Goal: Information Seeking & Learning: Find contact information

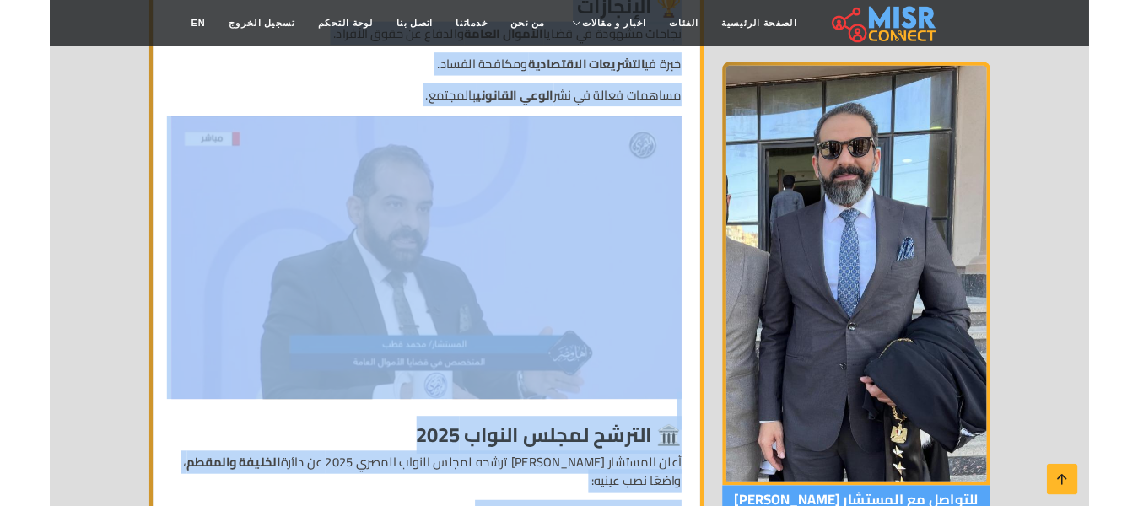
scroll to position [1603, 0]
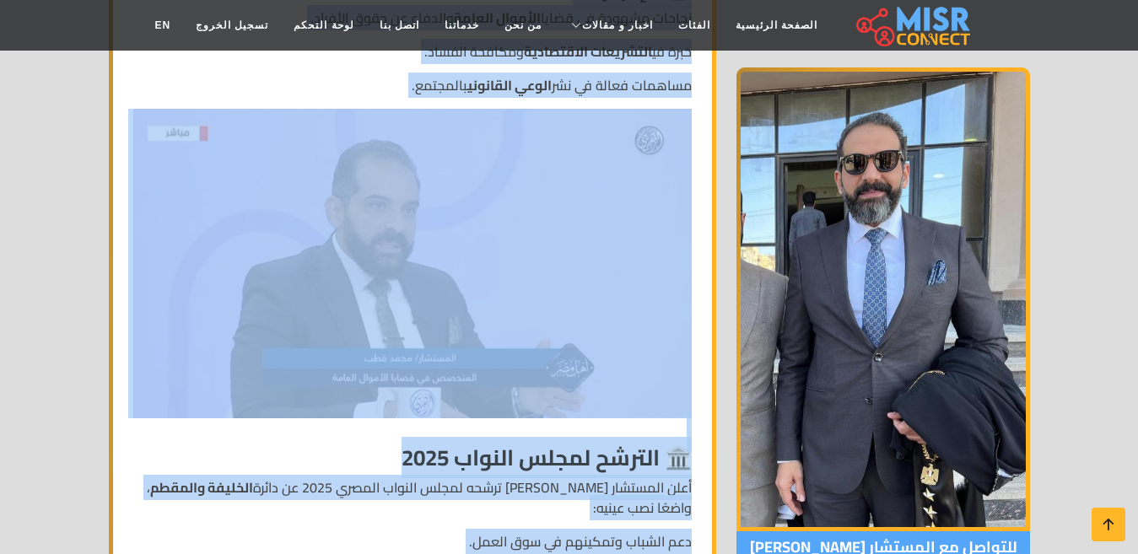
click at [263, 185] on img at bounding box center [412, 264] width 558 height 310
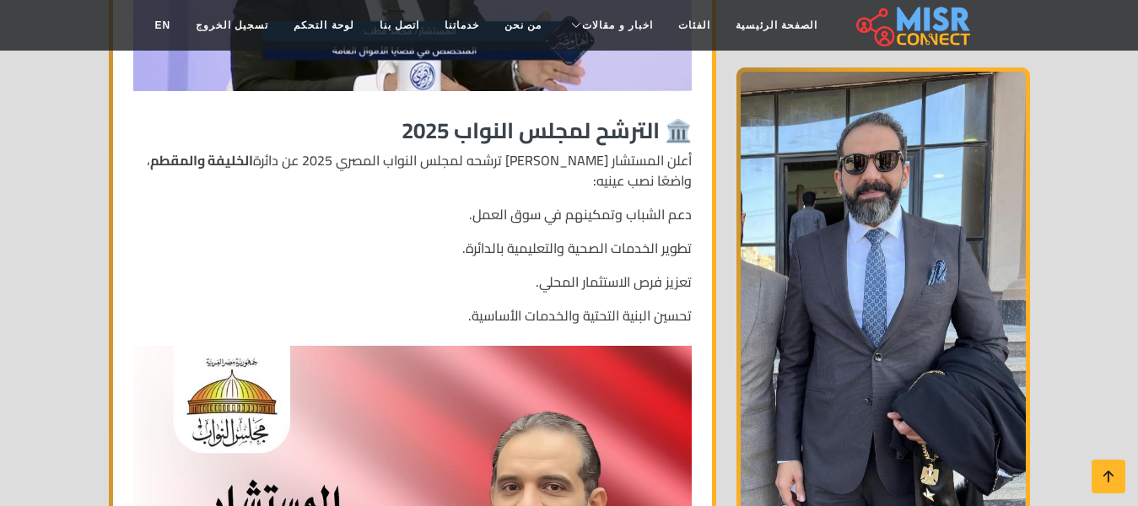
scroll to position [2194, 0]
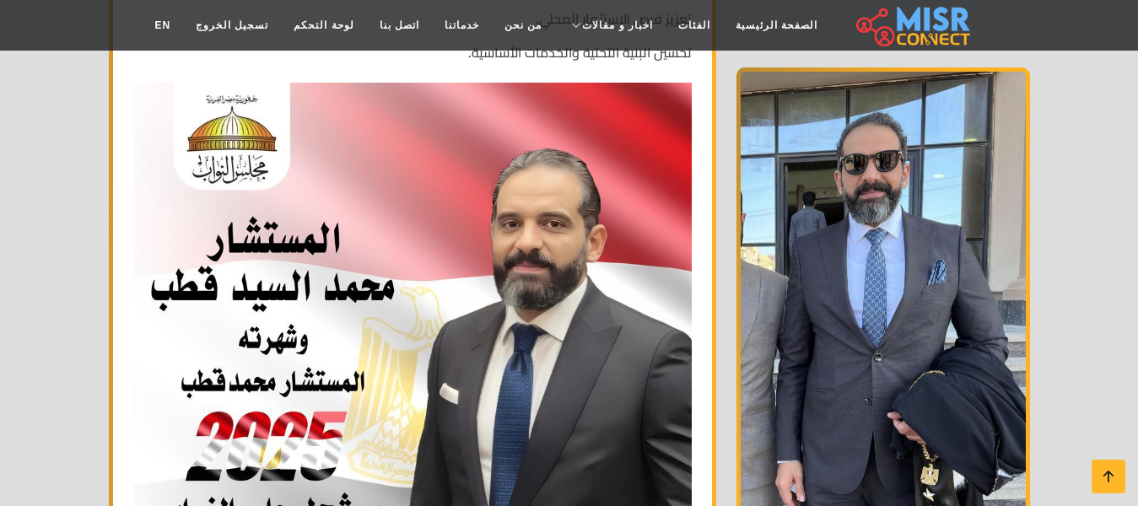
click at [561, 220] on img at bounding box center [412, 432] width 558 height 699
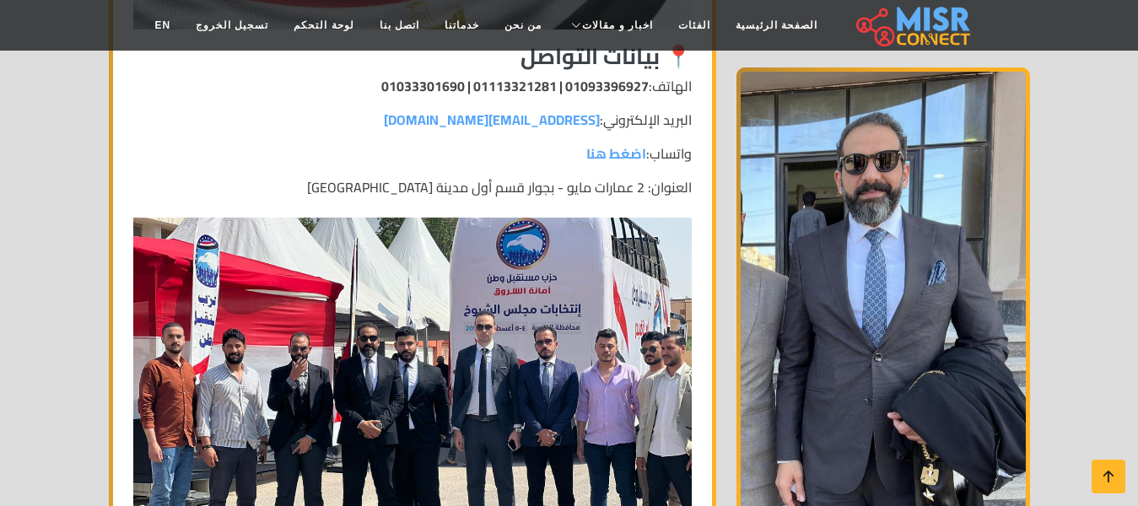
scroll to position [2953, 0]
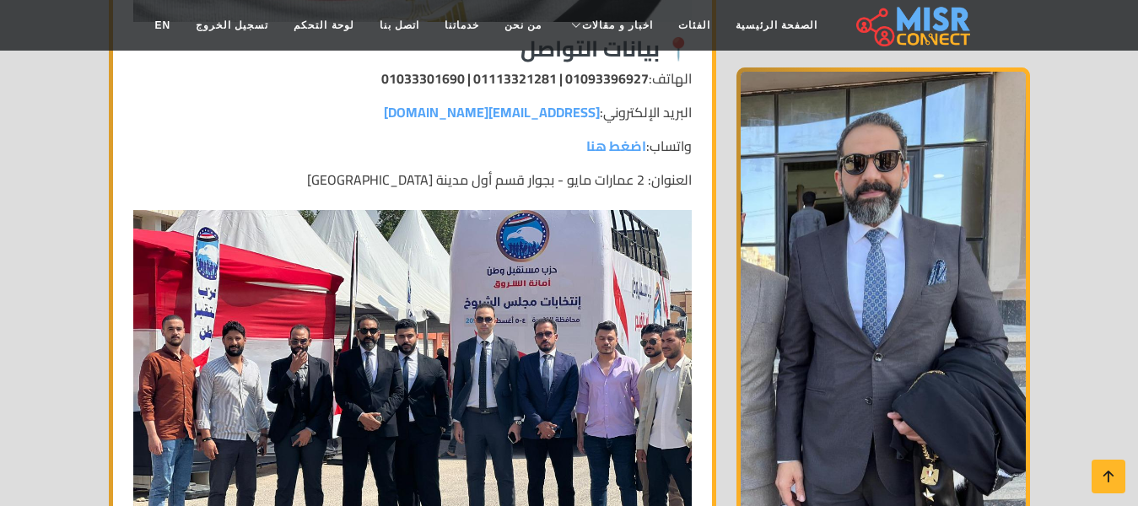
click at [386, 218] on img at bounding box center [412, 419] width 558 height 419
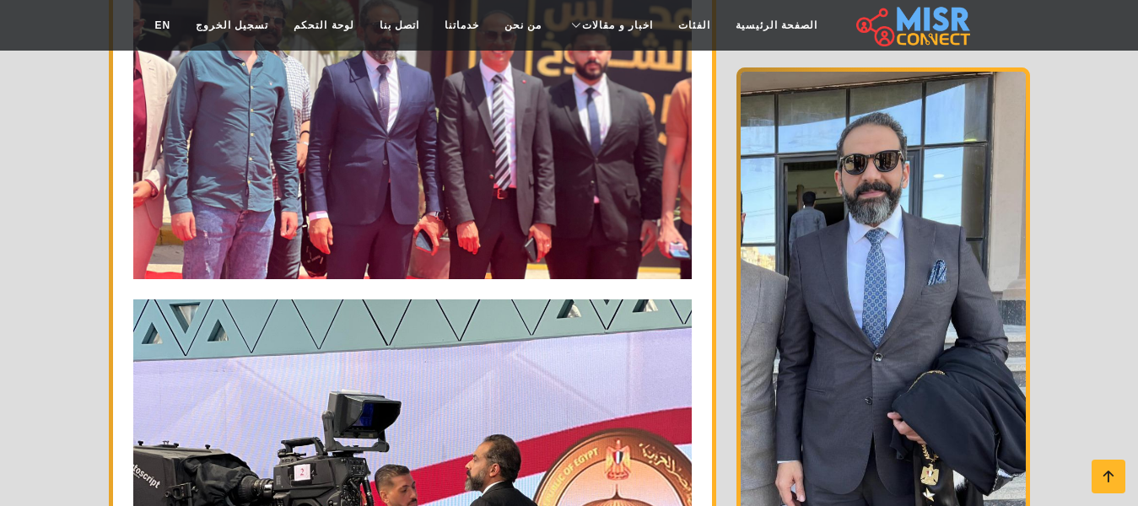
scroll to position [3712, 0]
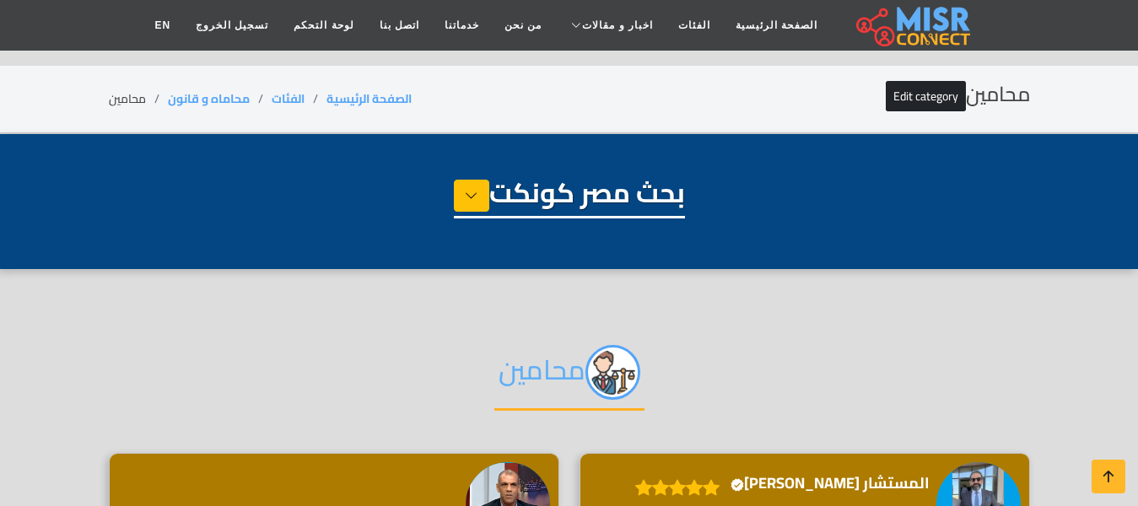
select select "**********"
select select "*******"
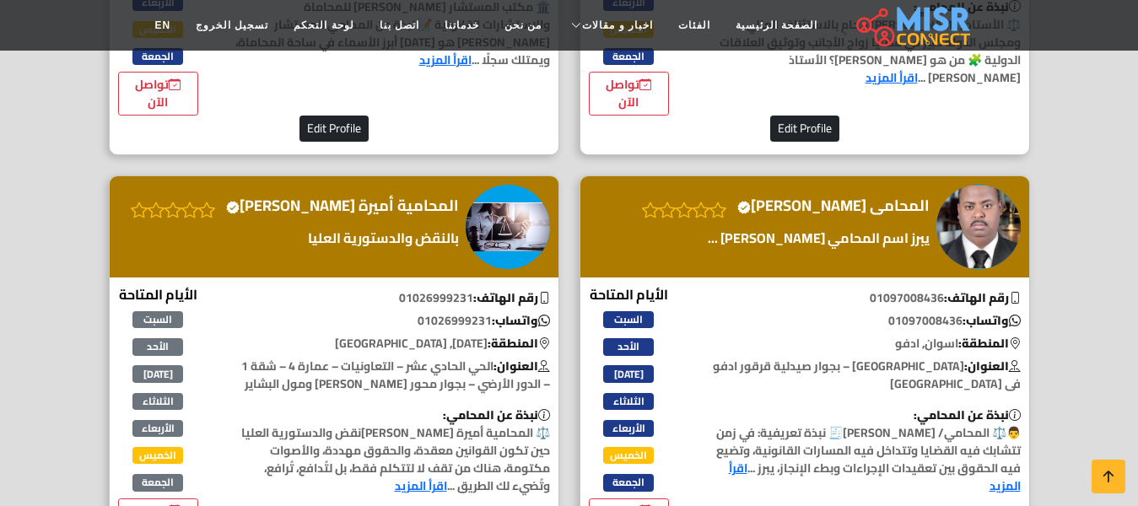
scroll to position [3628, 0]
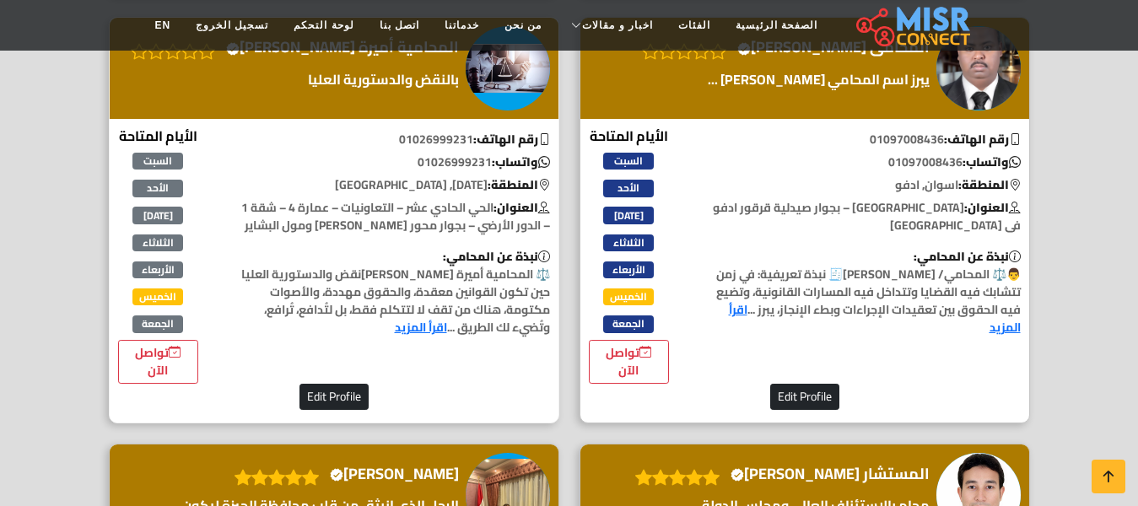
click at [404, 57] on h4 "المحامية أميرة سمير Verified account" at bounding box center [342, 47] width 233 height 19
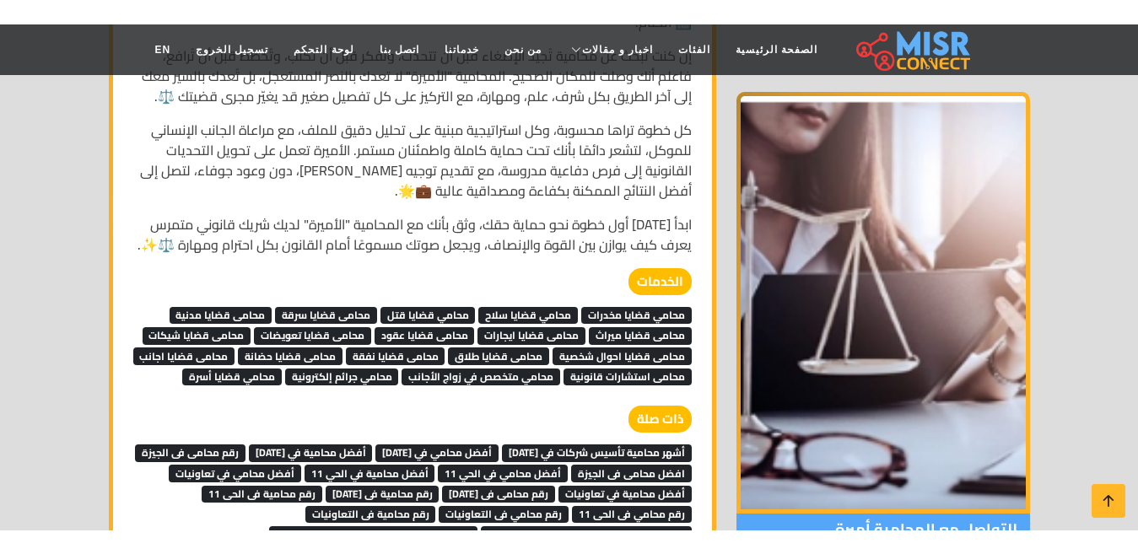
scroll to position [8295, 0]
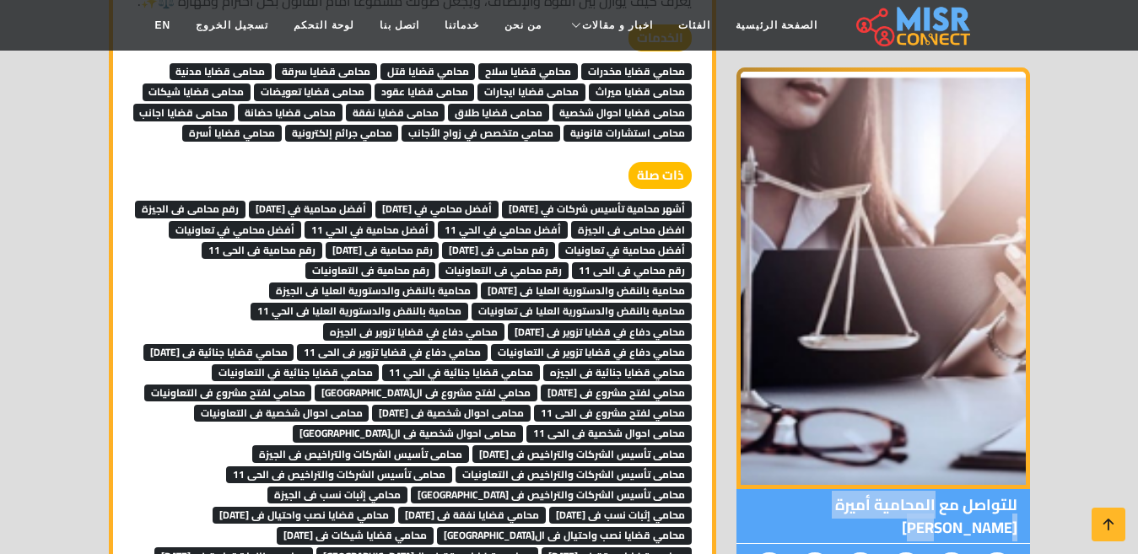
copy span "المحامية أميرة [PERSON_NAME]"
drag, startPoint x: 935, startPoint y: 418, endPoint x: 791, endPoint y: 407, distance: 144.6
click at [791, 489] on span "للتواصل مع المحامية أميرة سمير" at bounding box center [884, 516] width 294 height 55
click at [1116, 505] on icon at bounding box center [1109, 525] width 24 height 24
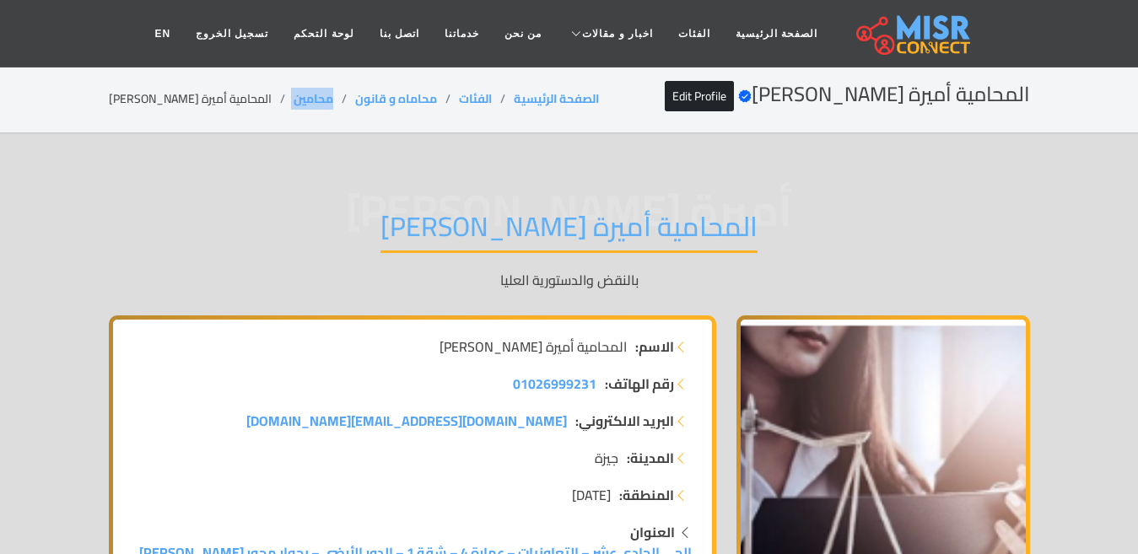
copy ol "محامين"
drag, startPoint x: 277, startPoint y: 105, endPoint x: 228, endPoint y: 105, distance: 48.9
click at [228, 105] on ol "الصفحة الرئيسية الفئات محاماه و قانون محامين المحامية أميرة سمير" at bounding box center [354, 99] width 490 height 18
click at [198, 105] on li "المحامية أميرة سمير" at bounding box center [201, 99] width 185 height 18
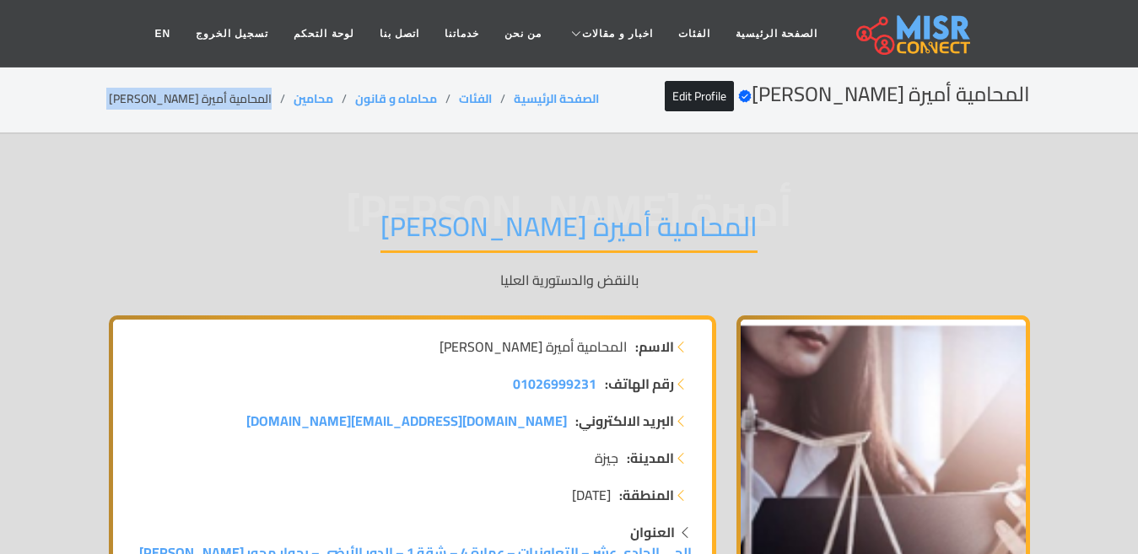
click at [198, 105] on li "المحامية أميرة سمير" at bounding box center [201, 99] width 185 height 18
copy main "المحامية أميرة سمير"
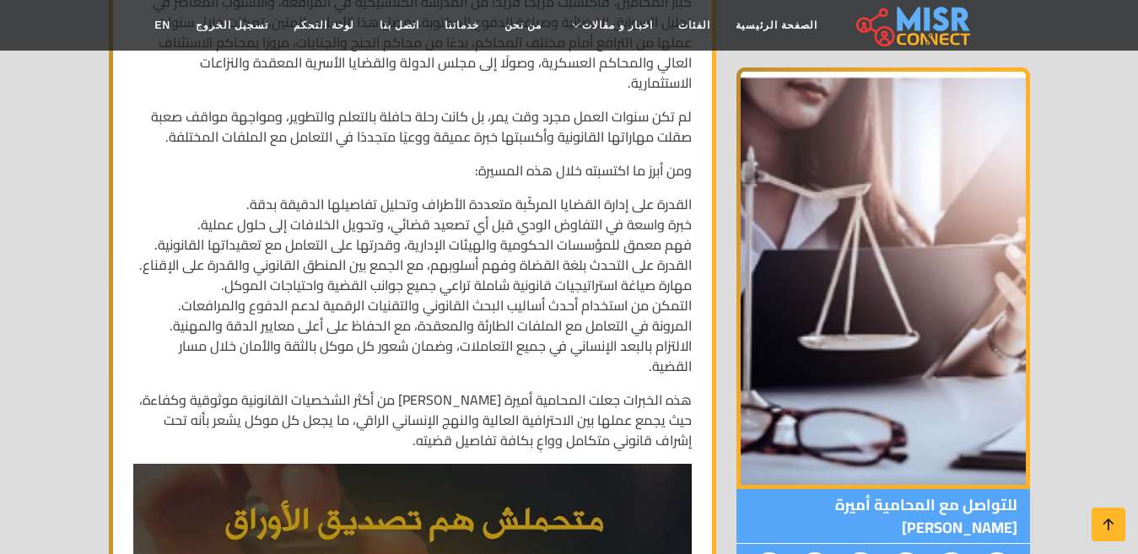
scroll to position [8295, 0]
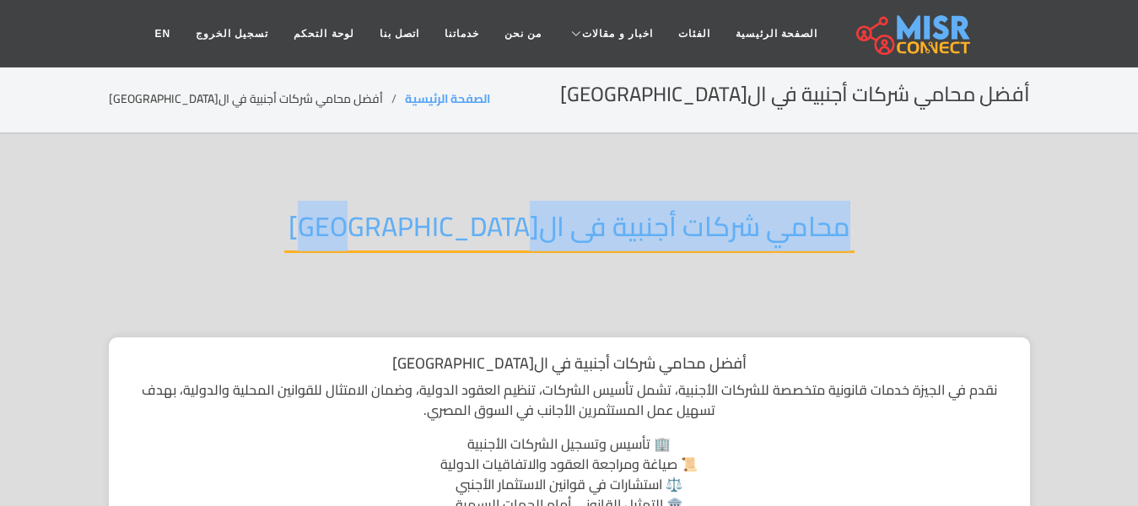
drag, startPoint x: 772, startPoint y: 220, endPoint x: 364, endPoint y: 227, distance: 407.5
click at [364, 227] on div "محامي شركات أجنبية فى ال[GEOGRAPHIC_DATA]" at bounding box center [569, 240] width 921 height 111
copy h2 "محامي شركات أجنبية فى ال[GEOGRAPHIC_DATA]"
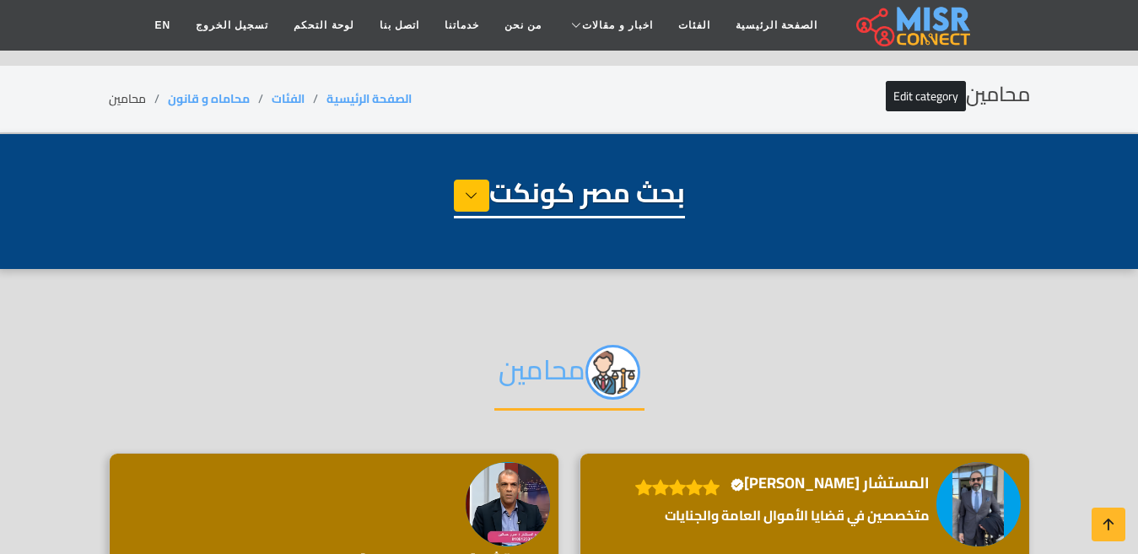
select select "**********"
select select "*******"
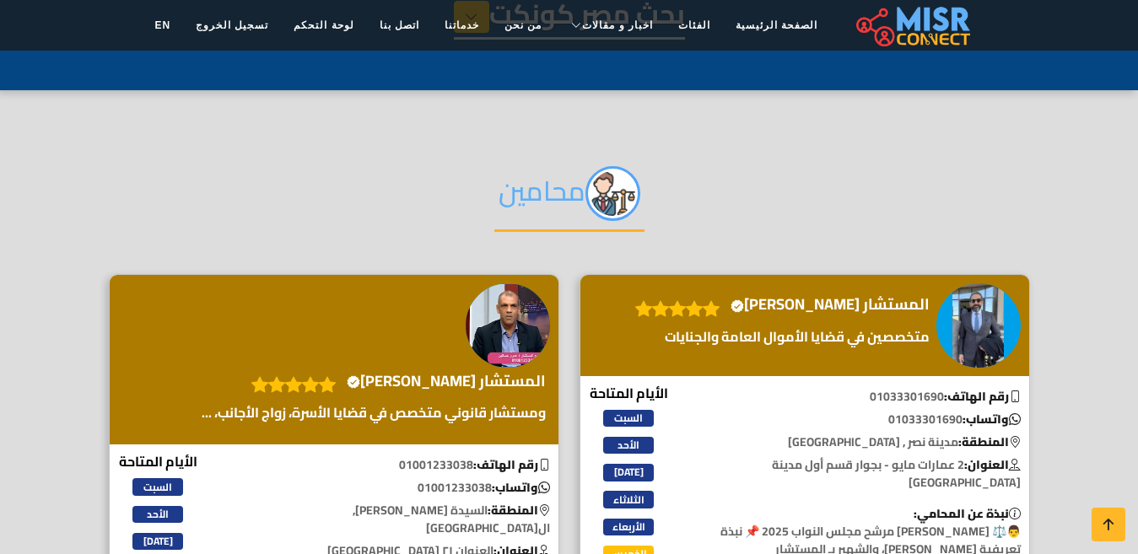
scroll to position [5, 0]
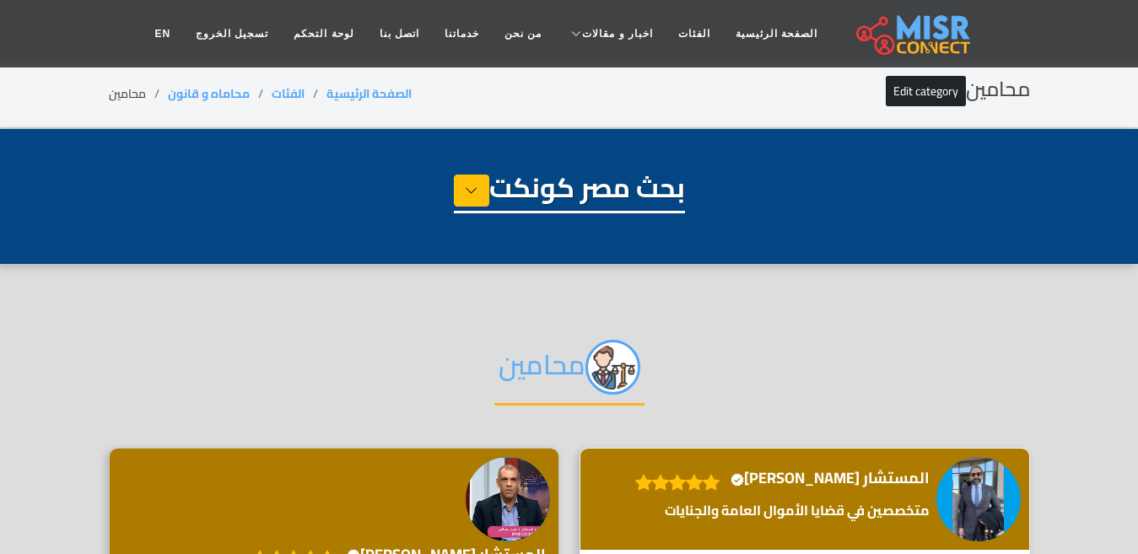
click at [842, 472] on h4 "المستشار محمد قطب Verified account" at bounding box center [830, 478] width 199 height 19
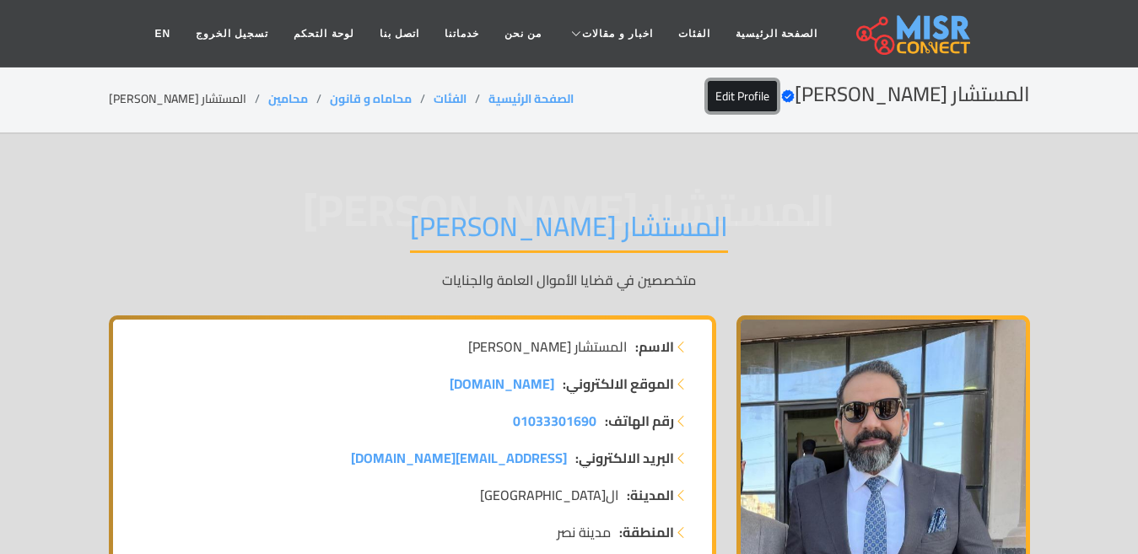
click at [777, 97] on link "Edit Profile" at bounding box center [742, 96] width 69 height 30
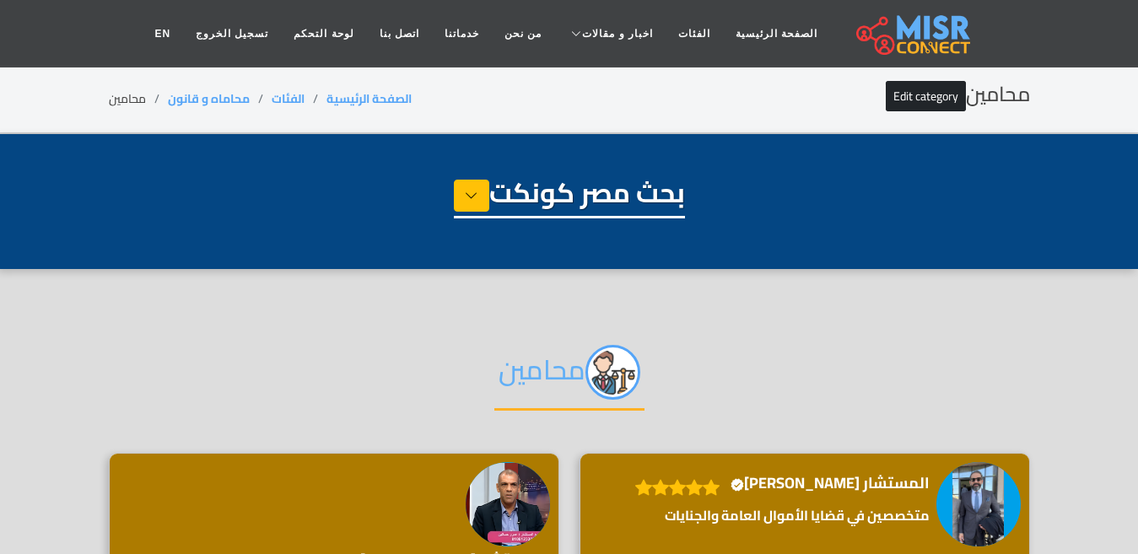
select select "**********"
select select "*******"
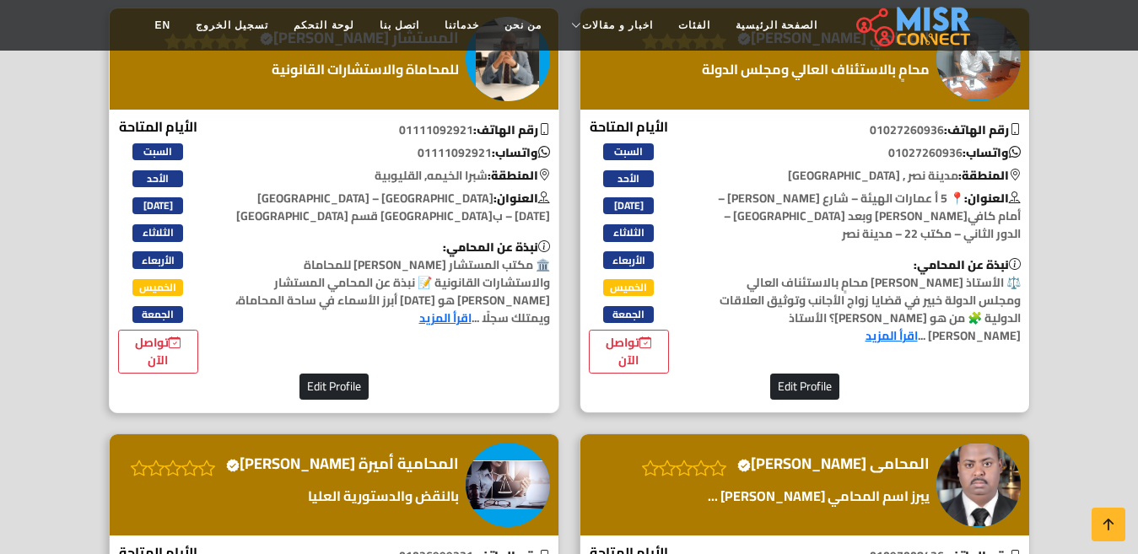
scroll to position [3464, 0]
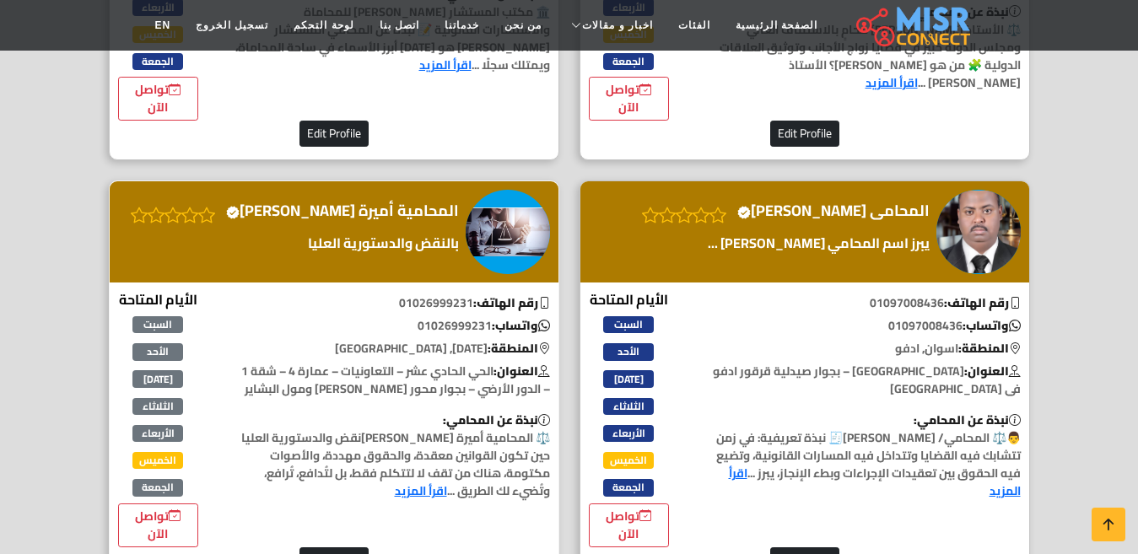
click at [357, 220] on h4 "المحامية أميرة سمير Verified account" at bounding box center [342, 211] width 233 height 19
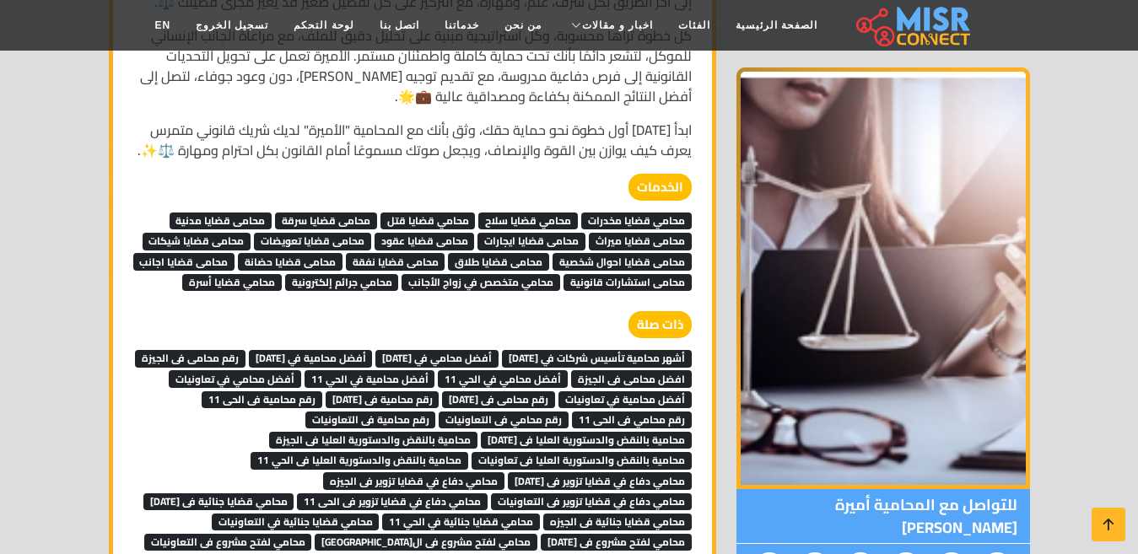
scroll to position [8392, 0]
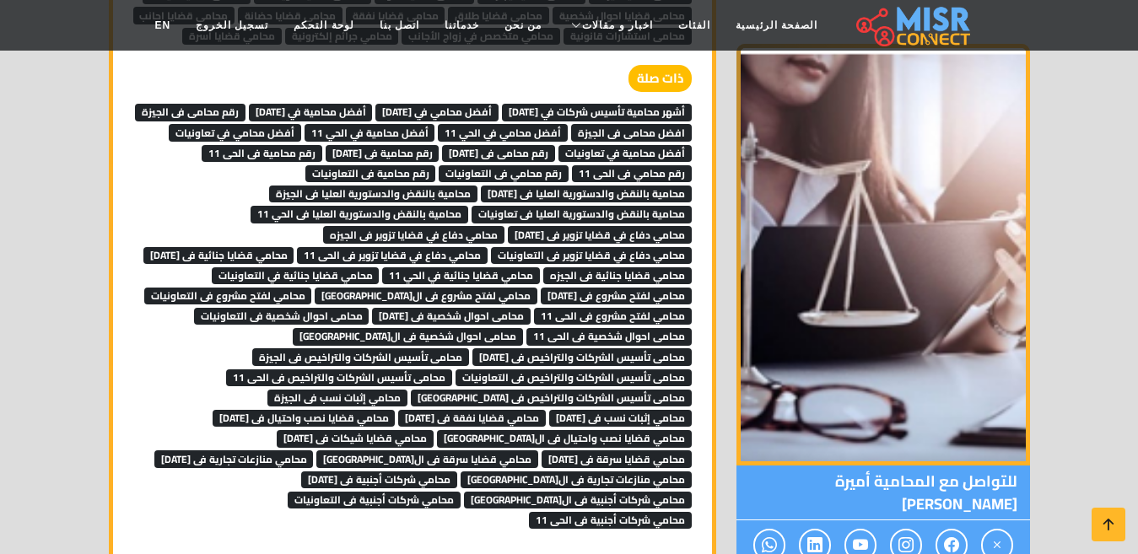
click at [606, 472] on span "محامي منازعات تجارية فى ال[GEOGRAPHIC_DATA]" at bounding box center [576, 480] width 231 height 17
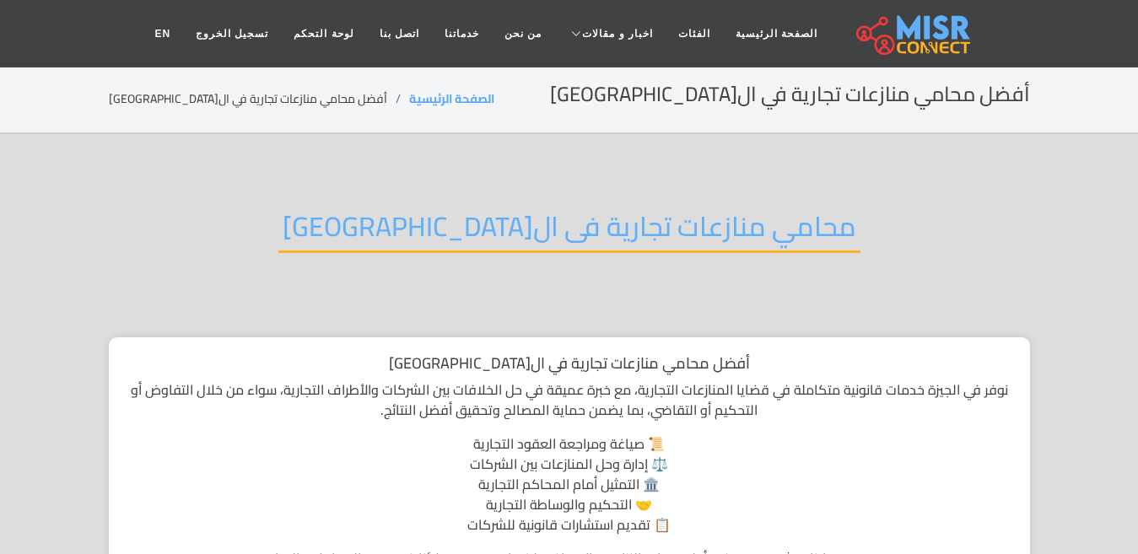
click at [564, 238] on h2 "محامي منازعات تجارية فى ال[GEOGRAPHIC_DATA]" at bounding box center [569, 231] width 582 height 43
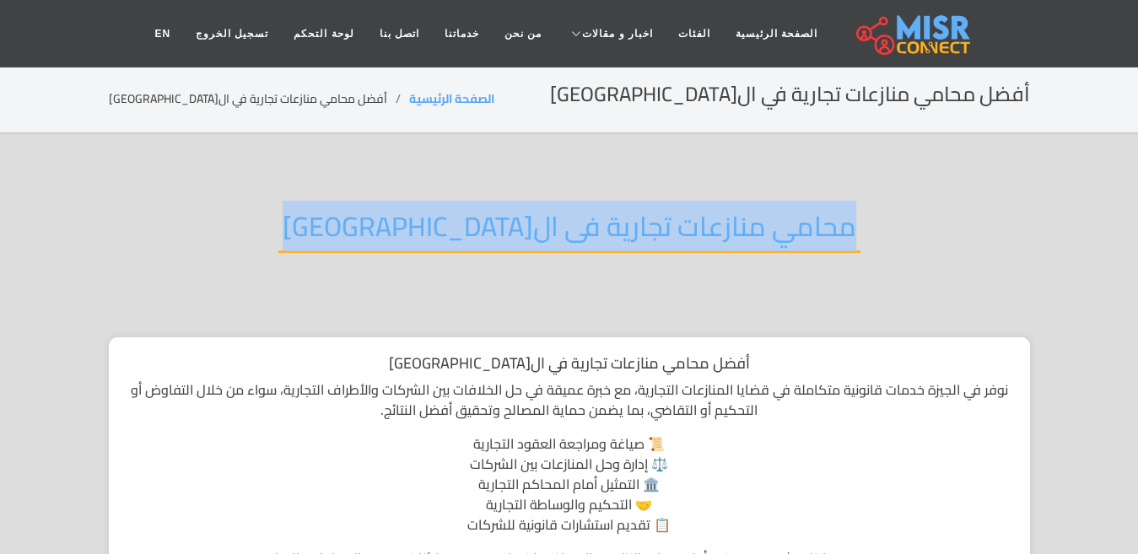
click at [564, 238] on h2 "محامي منازعات تجارية فى ال[GEOGRAPHIC_DATA]" at bounding box center [569, 231] width 582 height 43
copy div "محامي منازعات تجارية فى ال[GEOGRAPHIC_DATA]"
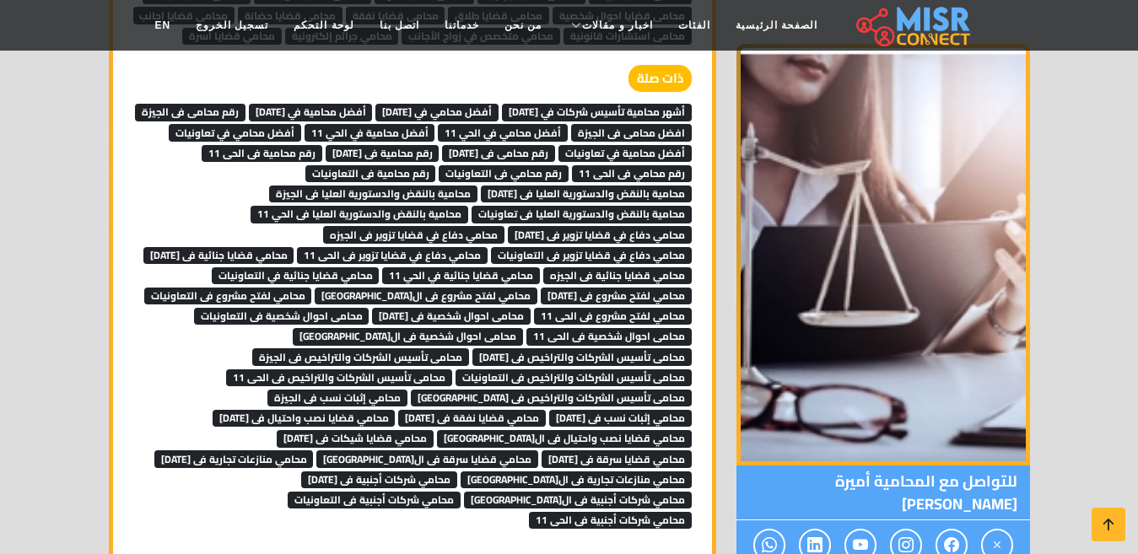
scroll to position [8392, 0]
click at [1095, 521] on link at bounding box center [1109, 525] width 34 height 34
click at [1098, 521] on icon at bounding box center [1109, 525] width 24 height 24
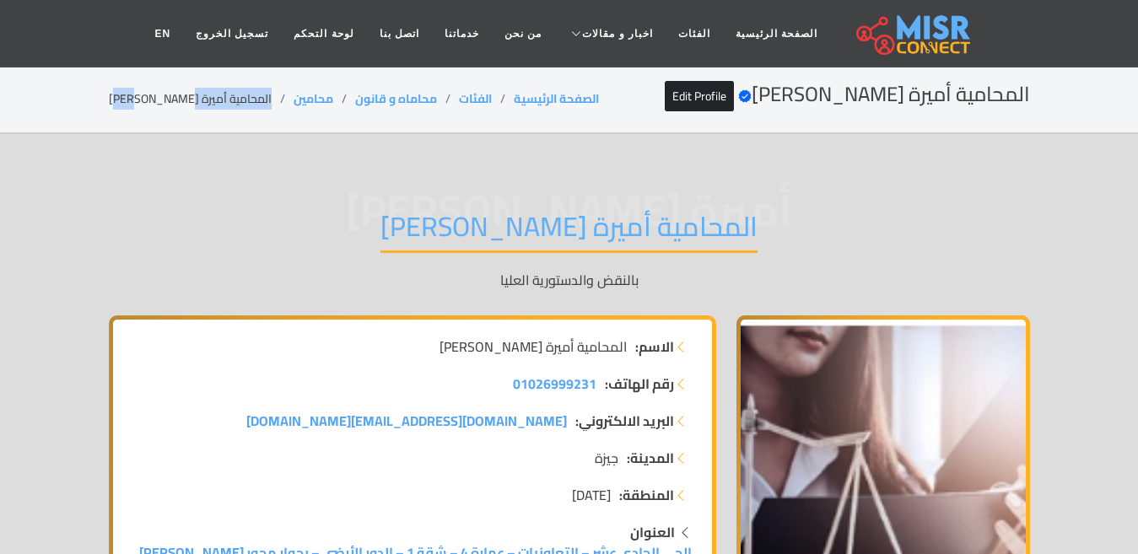
drag, startPoint x: 213, startPoint y: 91, endPoint x: 80, endPoint y: 108, distance: 133.5
click at [80, 108] on section "المحامية أميرة سمير Verified account Edit Profile الصفحة الرئيسية الفئات محاماه…" at bounding box center [569, 100] width 1138 height 68
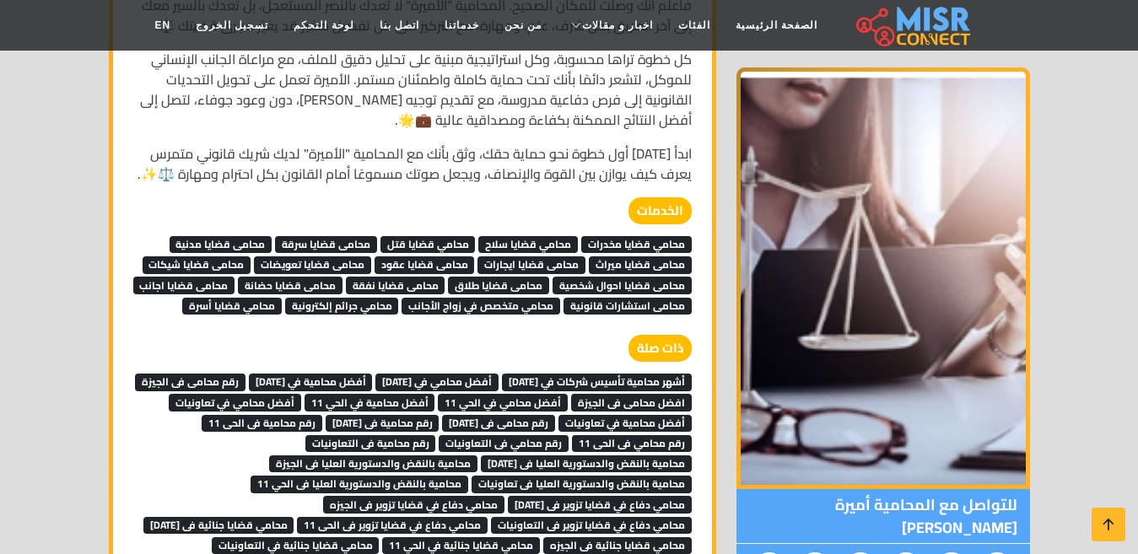
scroll to position [8238, 0]
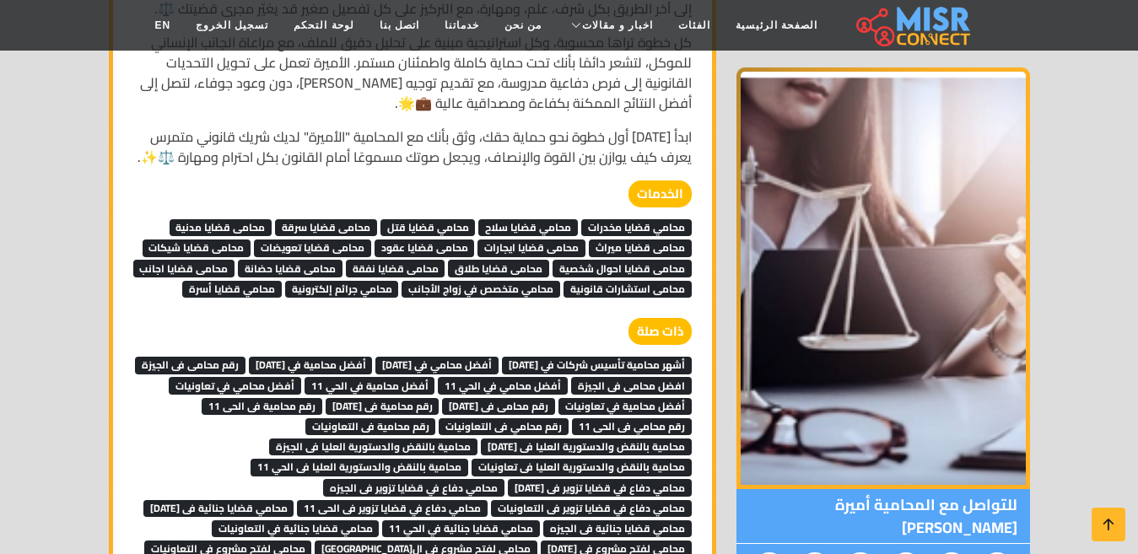
scroll to position [7901, 0]
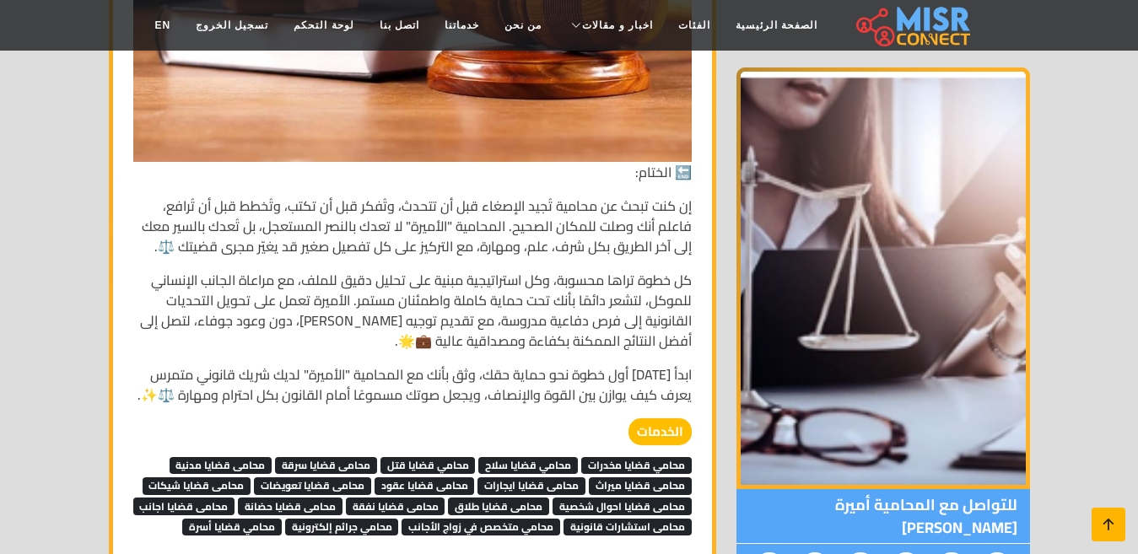
click at [1110, 535] on icon at bounding box center [1109, 525] width 24 height 24
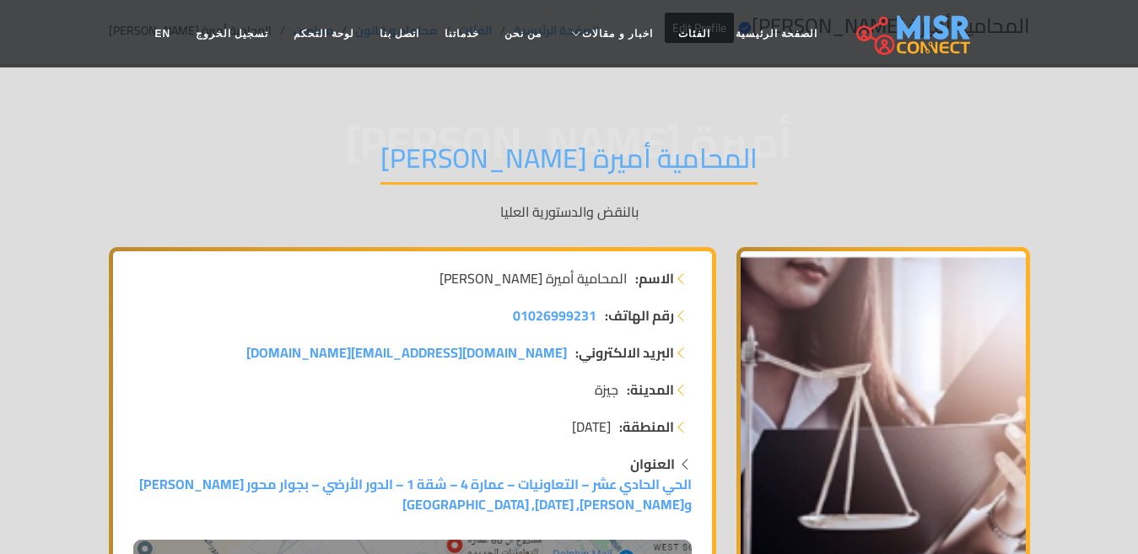
scroll to position [0, 0]
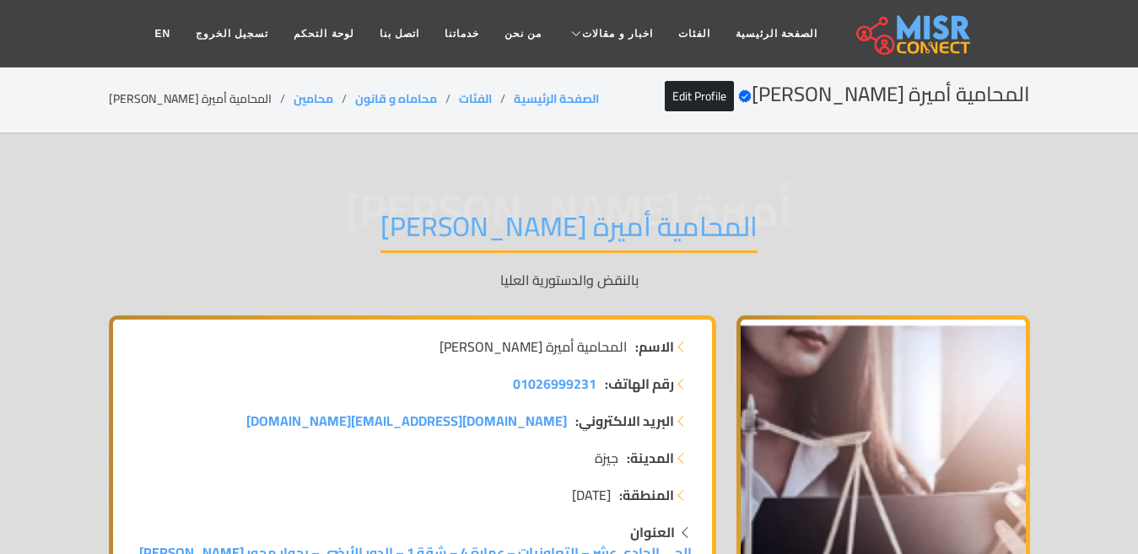
click at [192, 96] on li "المحامية أميرة [PERSON_NAME]" at bounding box center [201, 99] width 185 height 18
copy main "المحامية أميرة [PERSON_NAME]"
copy link "محامين"
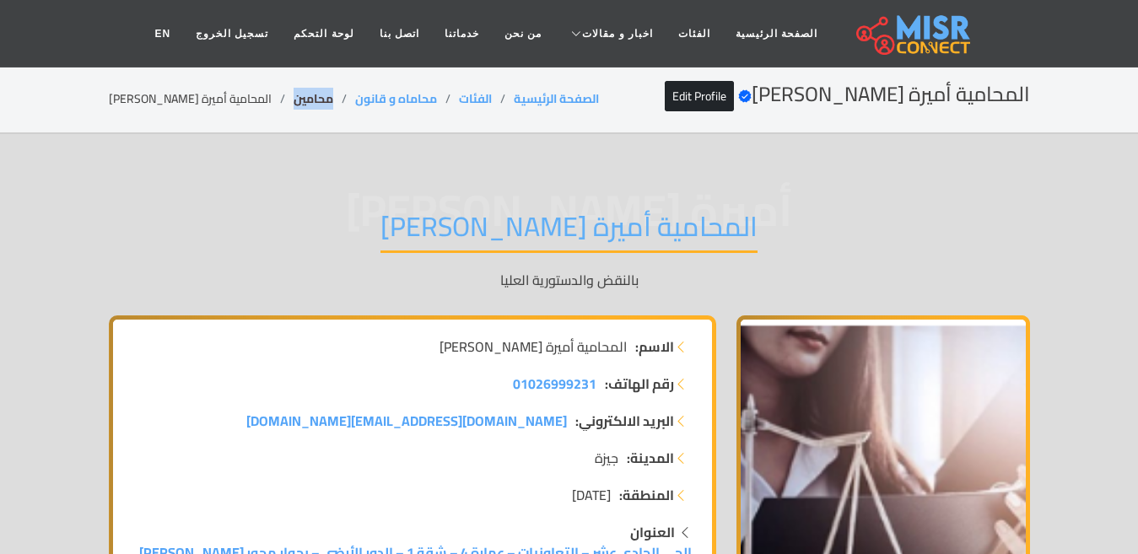
drag, startPoint x: 278, startPoint y: 94, endPoint x: 231, endPoint y: 105, distance: 48.5
click at [294, 105] on li "محامين" at bounding box center [325, 99] width 62 height 18
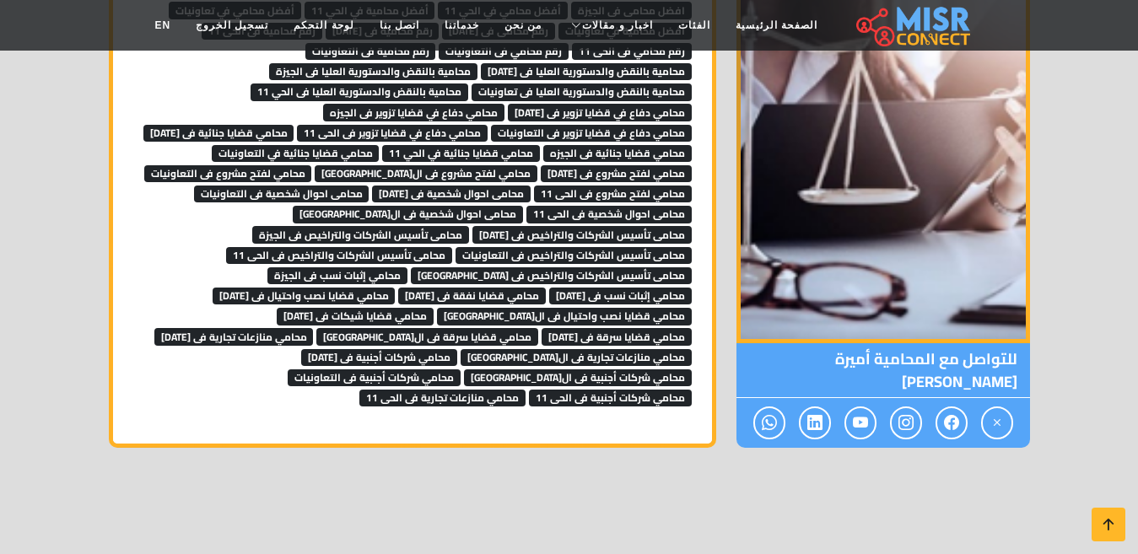
scroll to position [8430, 0]
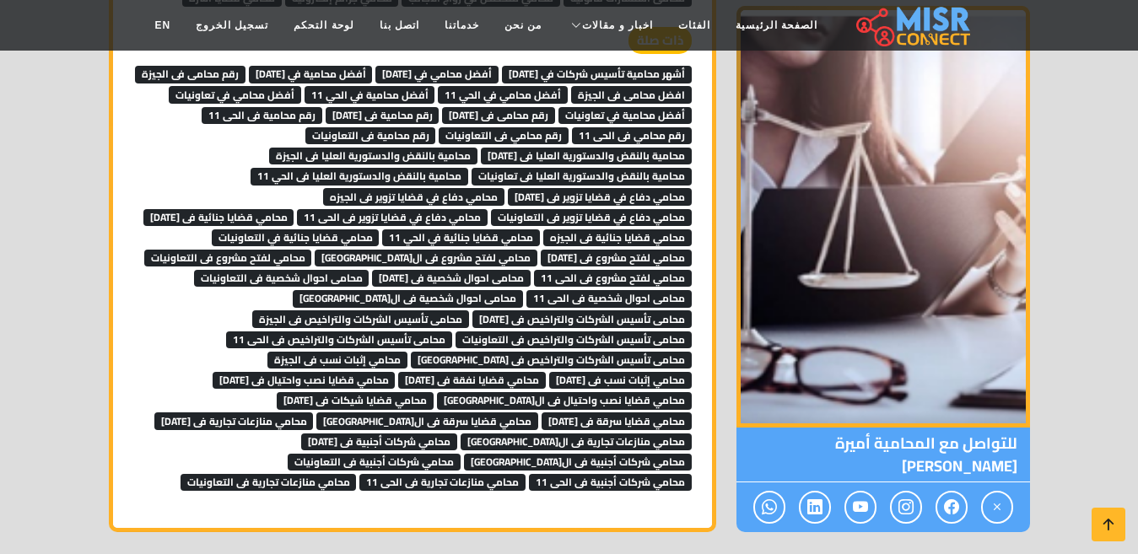
scroll to position [8430, 0]
click at [464, 413] on span "محامي قضايا سرقة فى ال[GEOGRAPHIC_DATA]" at bounding box center [427, 421] width 222 height 17
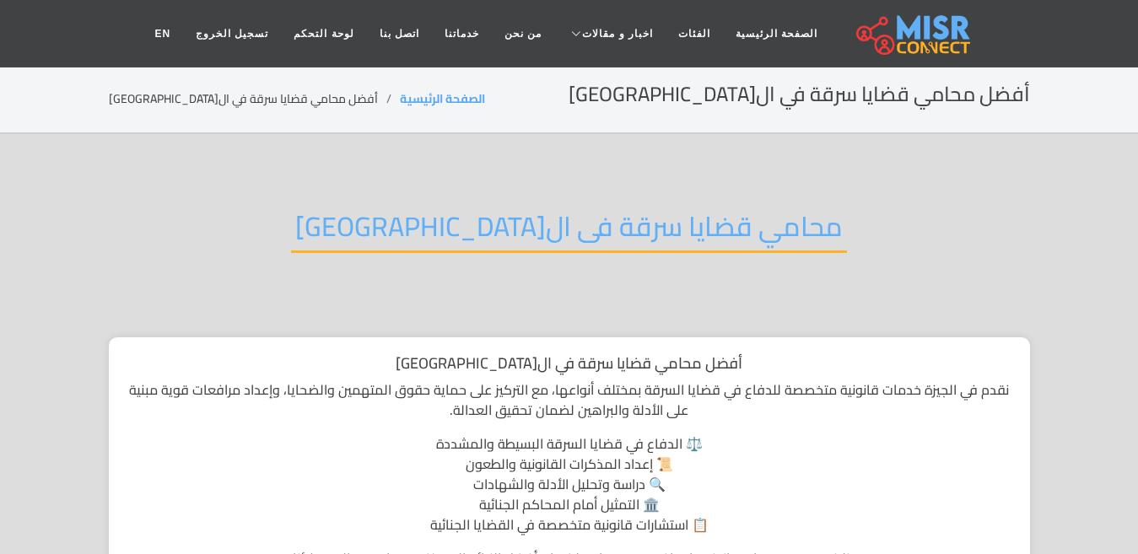
click at [525, 235] on h2 "محامي قضايا سرقة فى ال[GEOGRAPHIC_DATA]" at bounding box center [569, 231] width 556 height 43
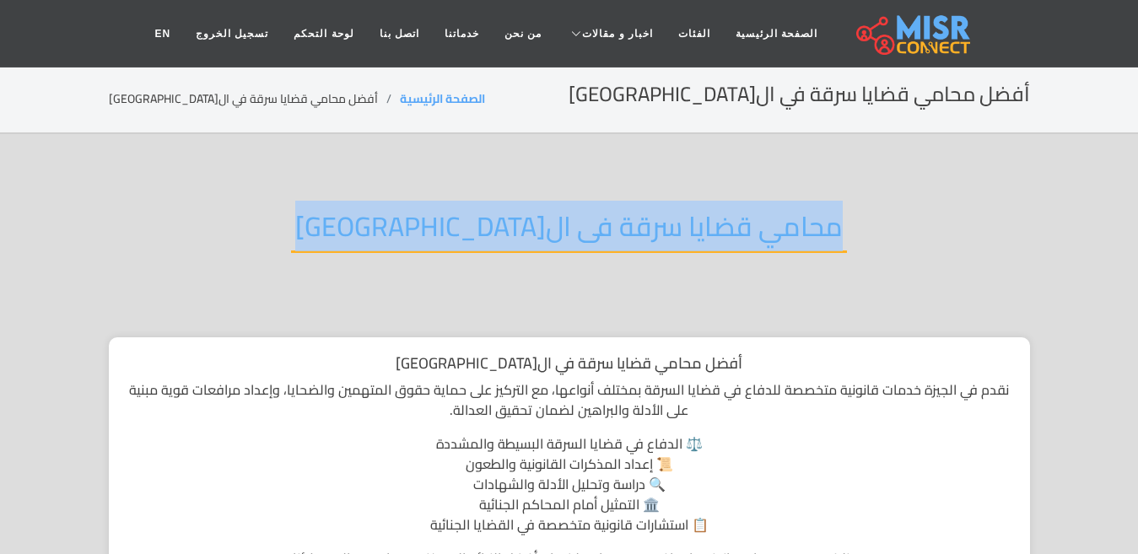
click at [526, 234] on h2 "محامي قضايا سرقة فى ال[GEOGRAPHIC_DATA]" at bounding box center [569, 231] width 556 height 43
copy div "محامي قضايا سرقة فى ال[GEOGRAPHIC_DATA]"
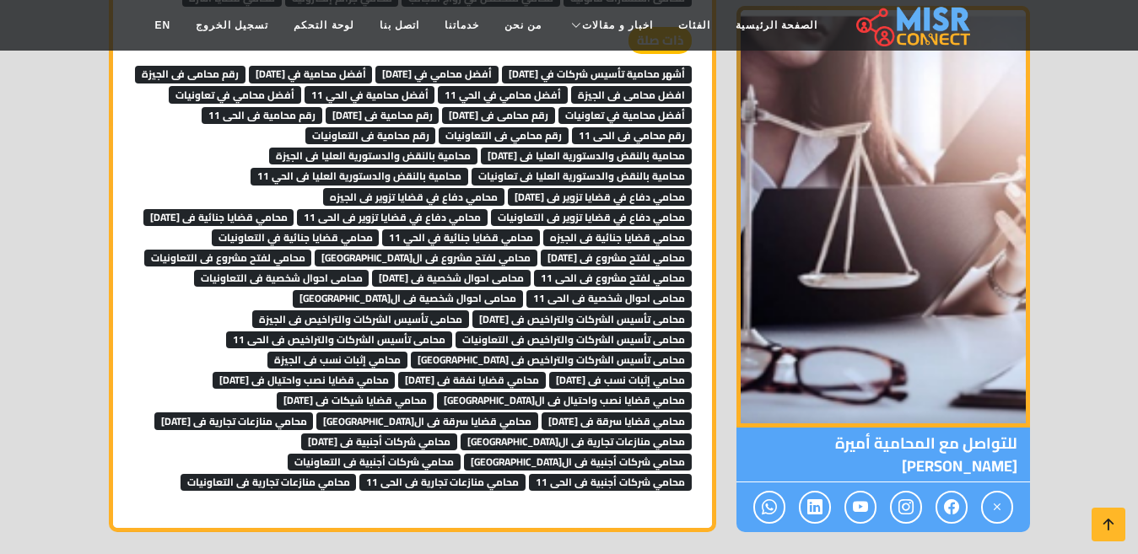
scroll to position [8430, 0]
drag, startPoint x: 934, startPoint y: 316, endPoint x: 770, endPoint y: 312, distance: 163.7
click at [770, 429] on span "للتواصل مع المحامية أميرة سمير" at bounding box center [884, 456] width 294 height 55
copy span "المحامية أميرة [PERSON_NAME]"
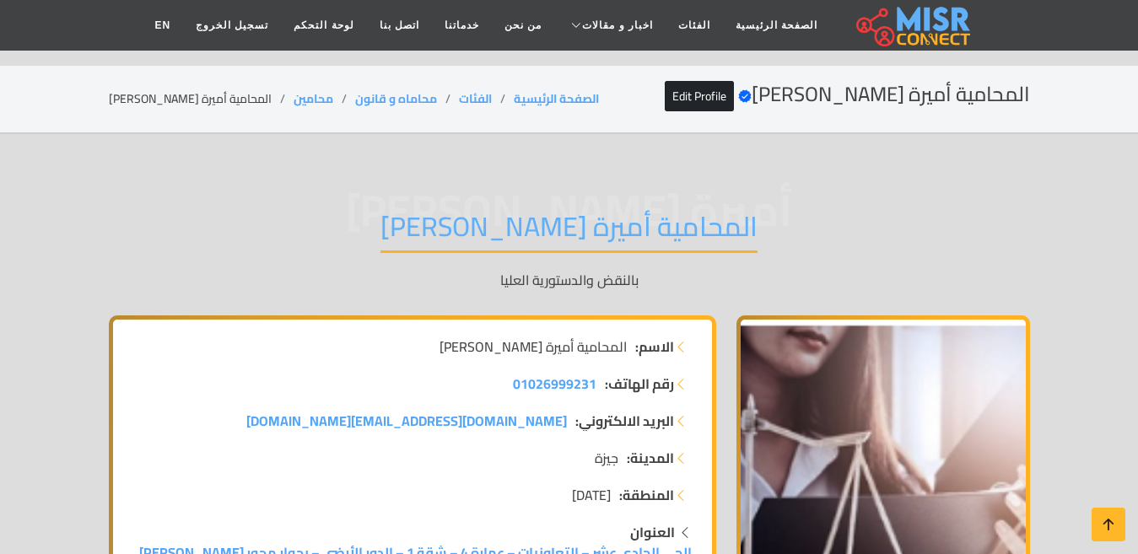
scroll to position [8430, 0]
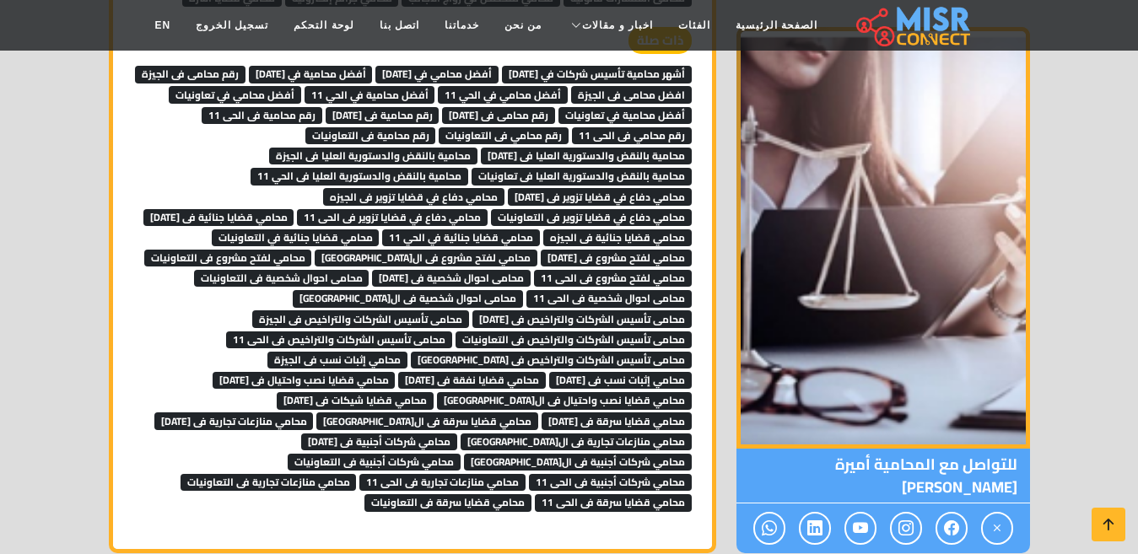
click at [283, 392] on span "محامي قضايا شيكات فى [DATE]" at bounding box center [355, 400] width 157 height 17
drag, startPoint x: 936, startPoint y: 327, endPoint x: 785, endPoint y: 315, distance: 151.5
click at [785, 449] on span "للتواصل مع المحامية أميرة سمير" at bounding box center [884, 476] width 294 height 55
copy span "المحامية أميرة [PERSON_NAME]"
copy span "المحامية أميرة سمير"
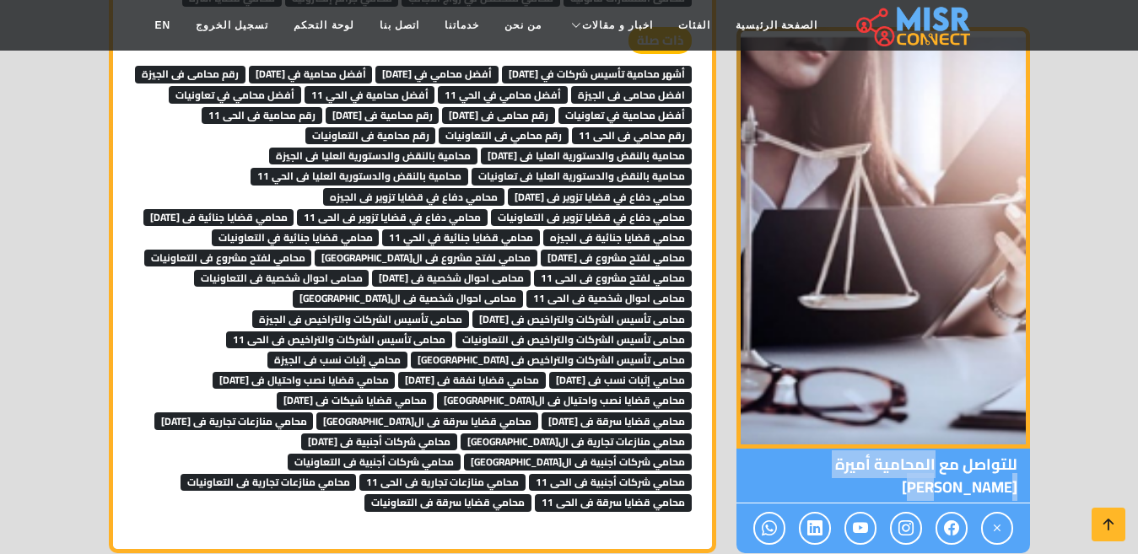
scroll to position [8392, 0]
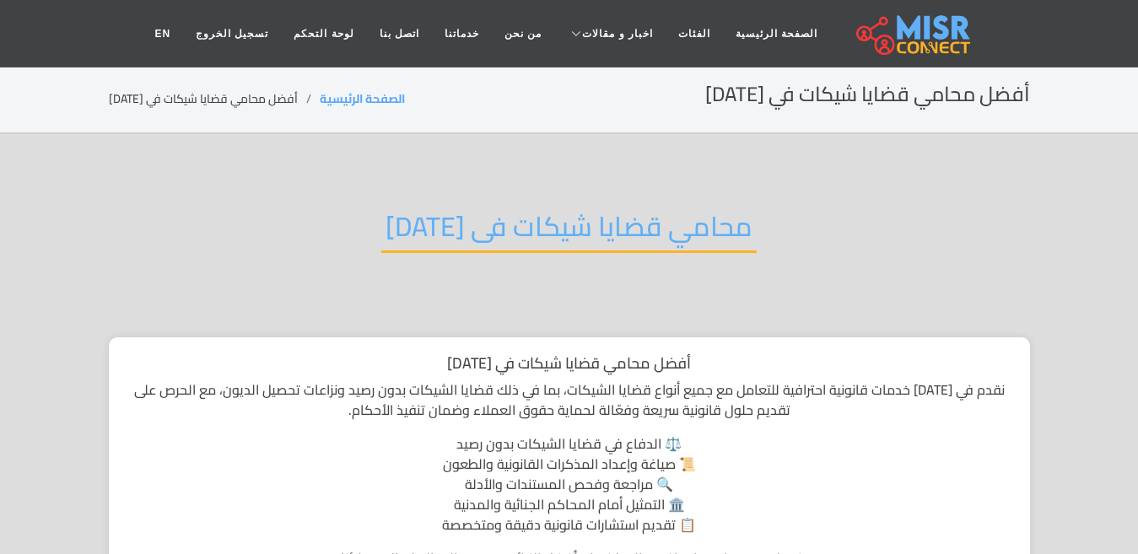
click at [505, 233] on h2 "محامي قضايا شيكات فى [DATE]" at bounding box center [568, 231] width 375 height 43
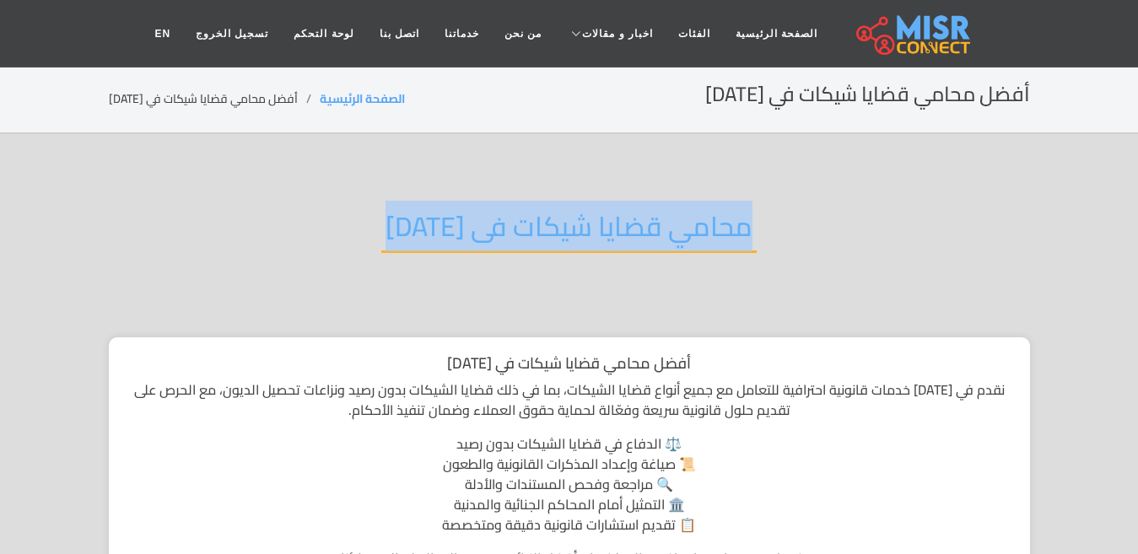
click at [505, 233] on h2 "محامي قضايا شيكات فى [DATE]" at bounding box center [568, 231] width 375 height 43
copy div "محامي قضايا شيكات فى [DATE]"
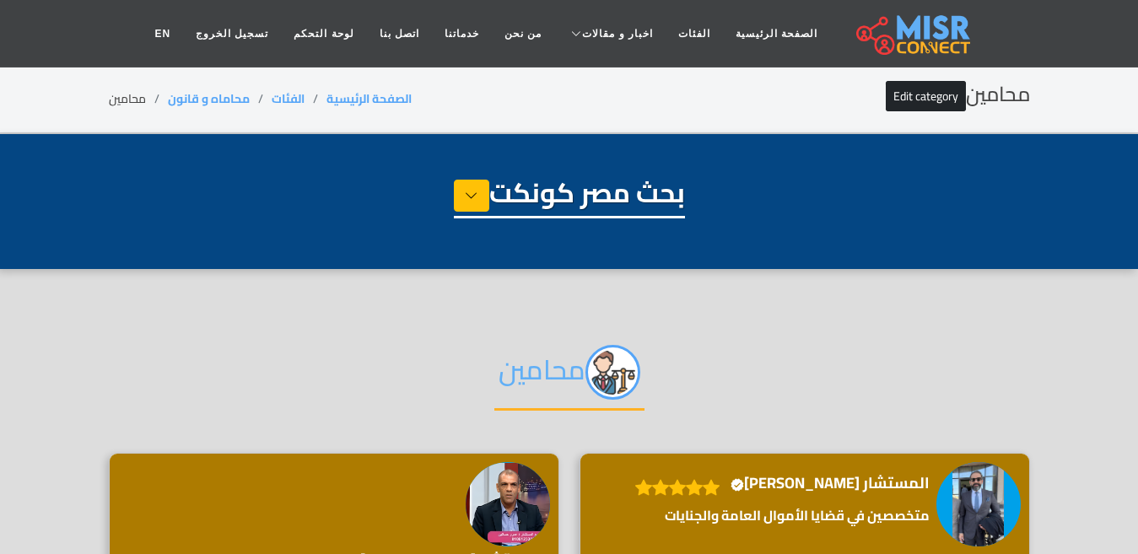
select select "**********"
select select "*******"
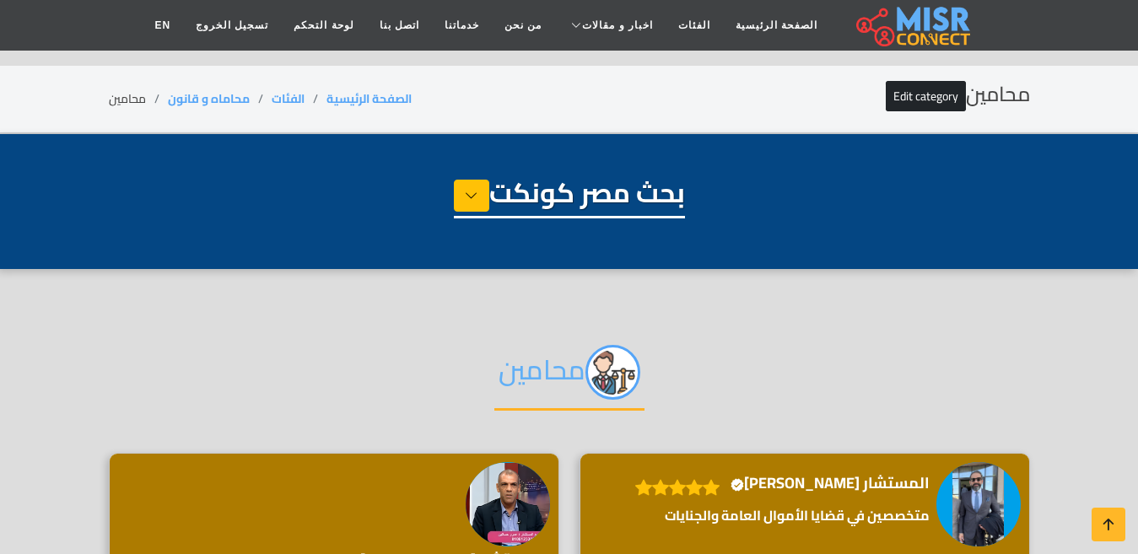
scroll to position [3464, 0]
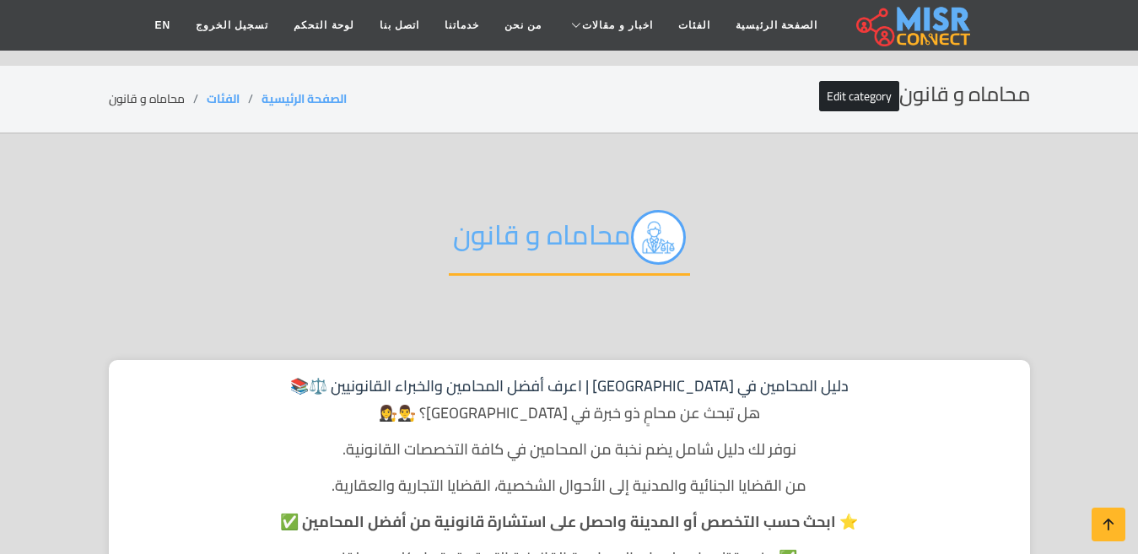
scroll to position [506, 0]
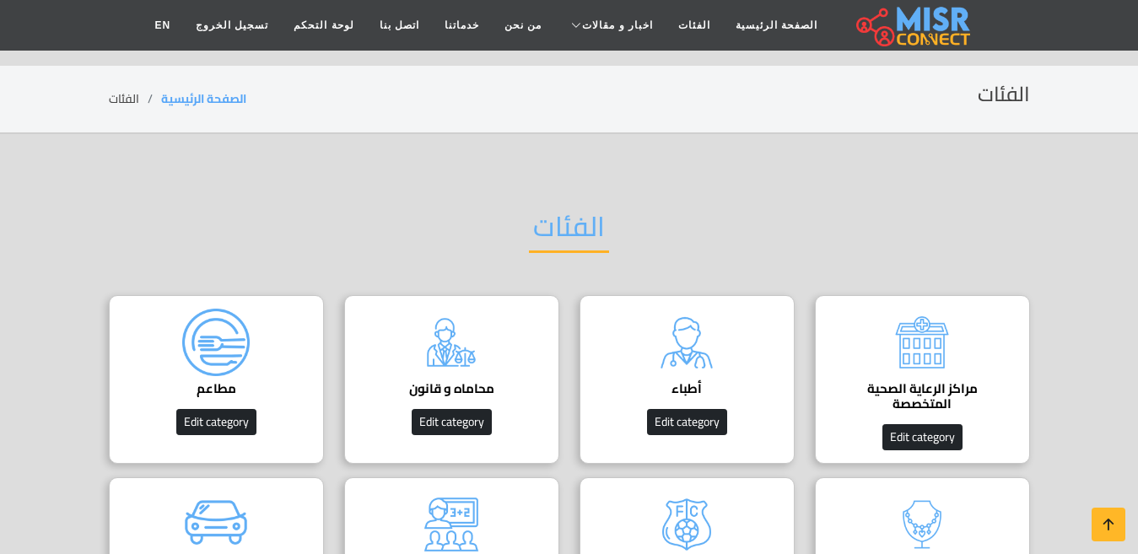
scroll to position [169, 0]
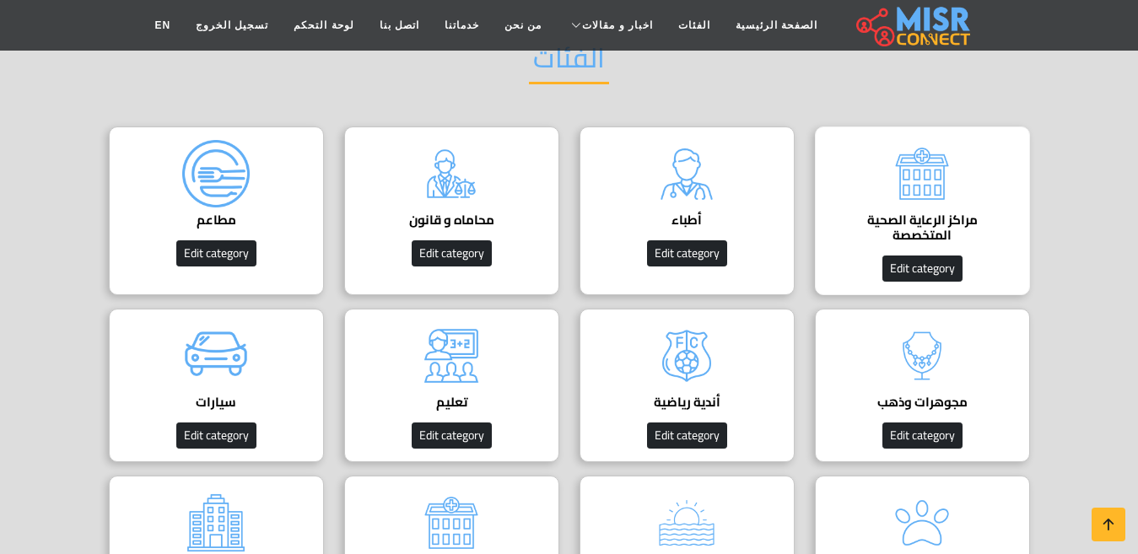
click at [967, 199] on div "مراكز الرعاية الصحية المتخصصة Edit category" at bounding box center [922, 211] width 215 height 169
click at [702, 206] on img at bounding box center [686, 173] width 67 height 67
click at [901, 221] on h4 "مراكز الرعاية الصحية المتخصصة" at bounding box center [922, 228] width 163 height 30
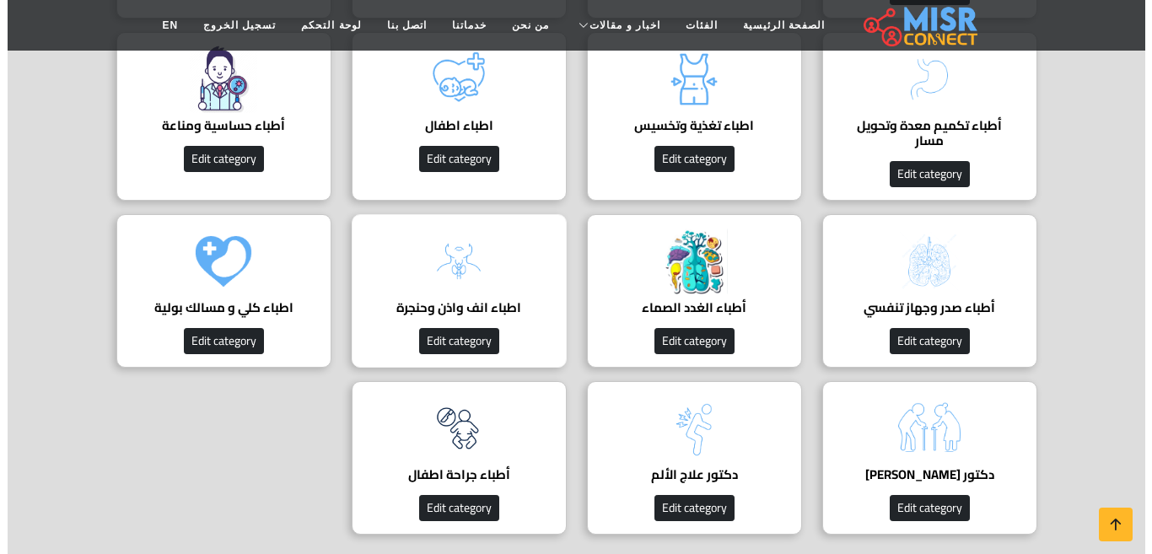
scroll to position [1519, 0]
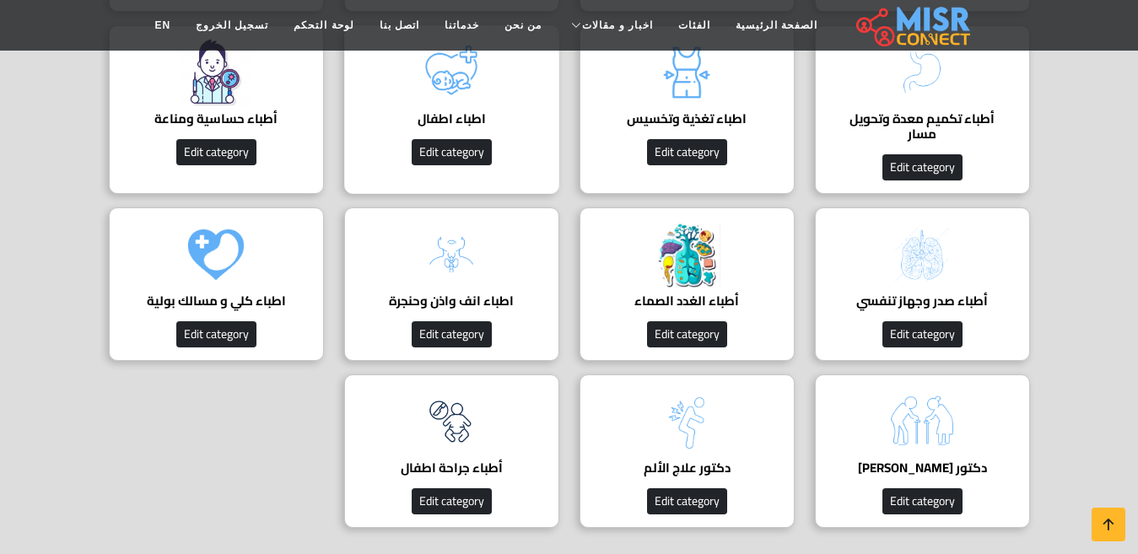
click at [457, 88] on img at bounding box center [451, 72] width 67 height 67
click at [451, 102] on img at bounding box center [451, 72] width 67 height 67
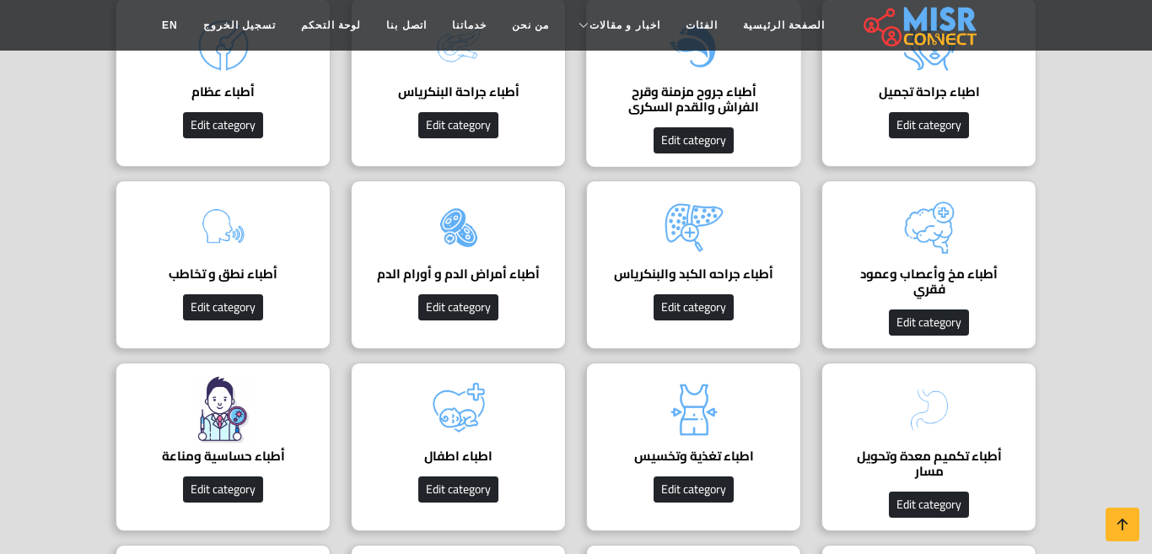
scroll to position [1012, 0]
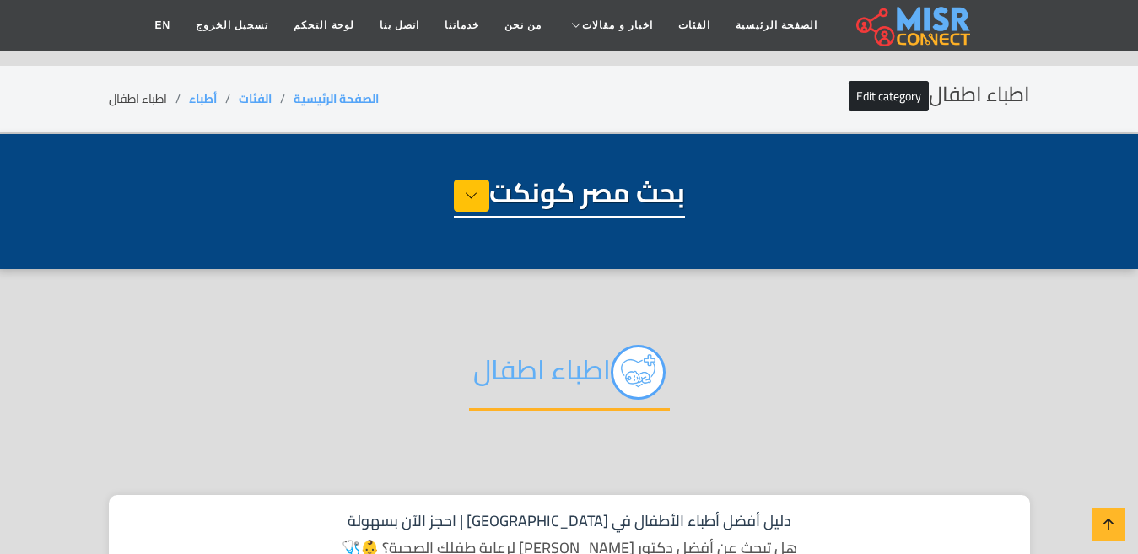
select select "*****"
select select "**********"
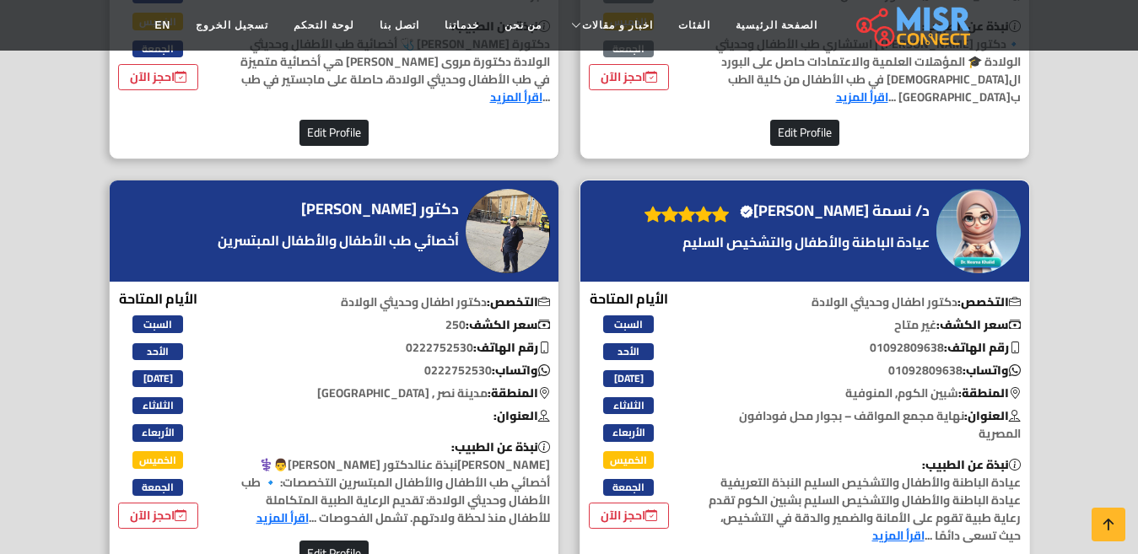
scroll to position [1097, 0]
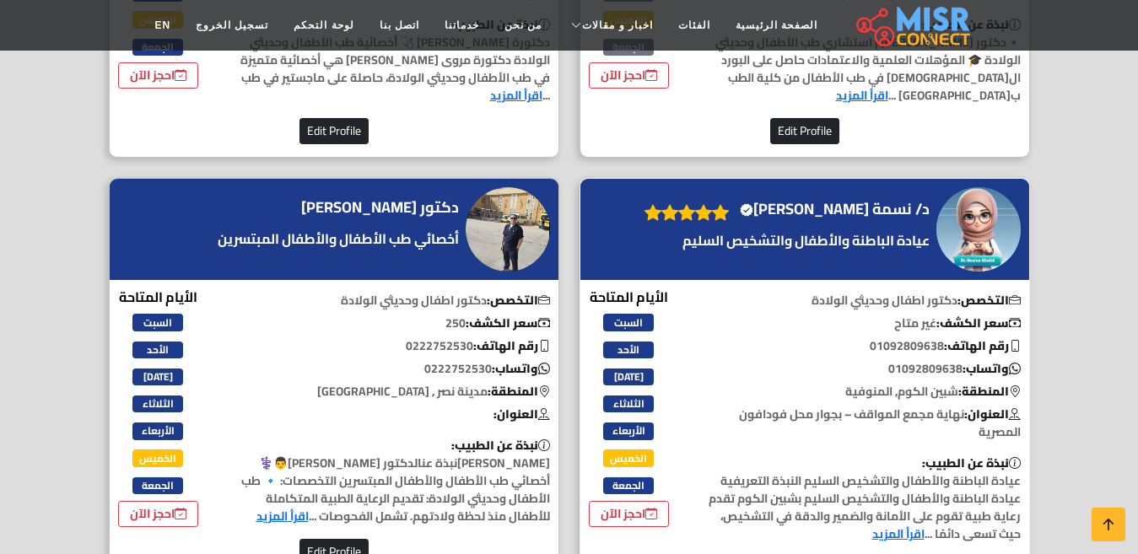
click at [858, 207] on h4 "د/ نسمة خالد الغلبان Verified account" at bounding box center [835, 209] width 190 height 19
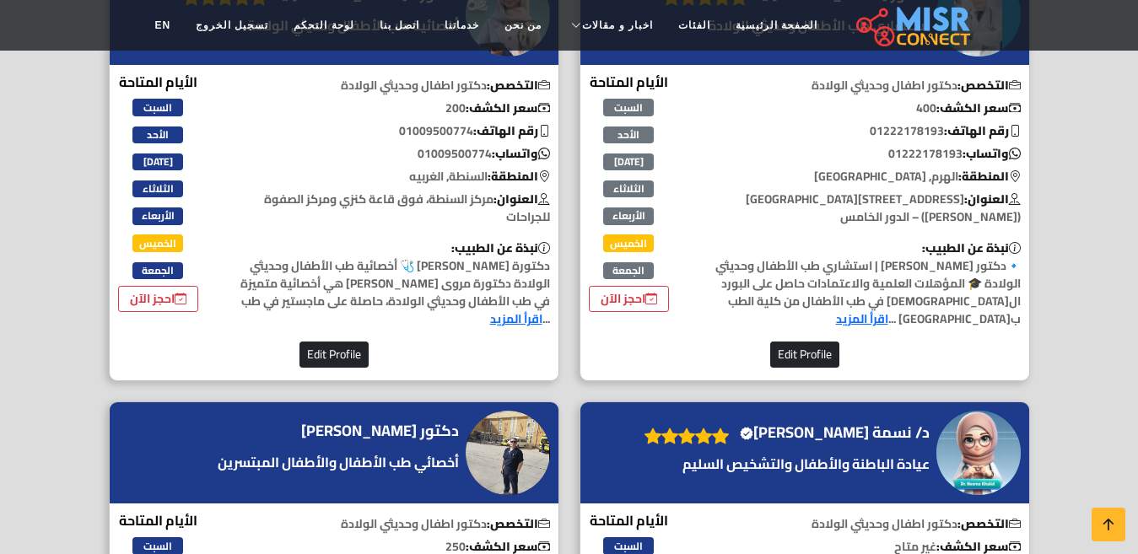
scroll to position [759, 0]
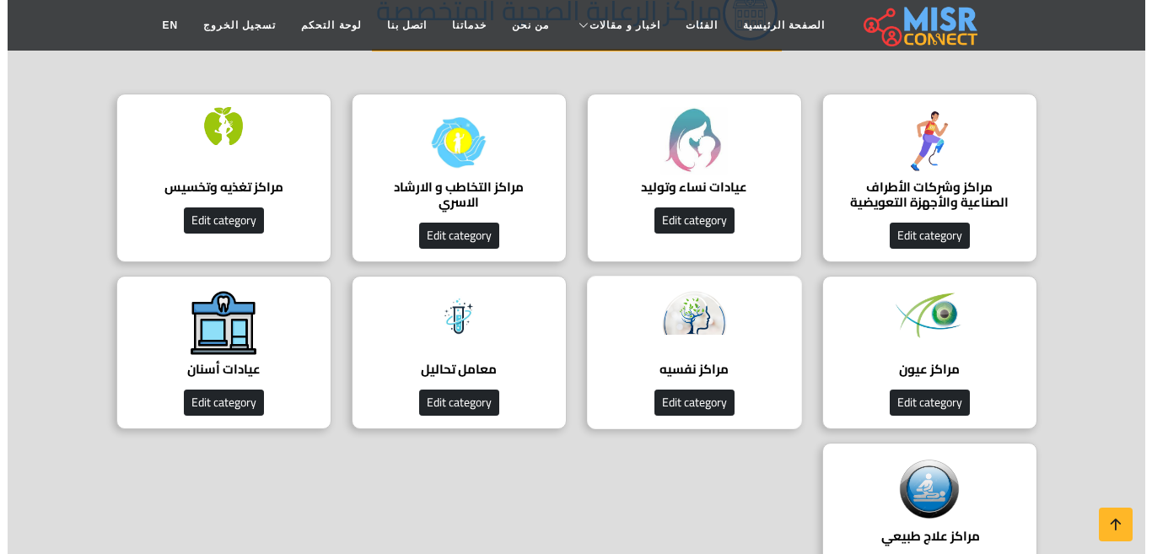
scroll to position [253, 0]
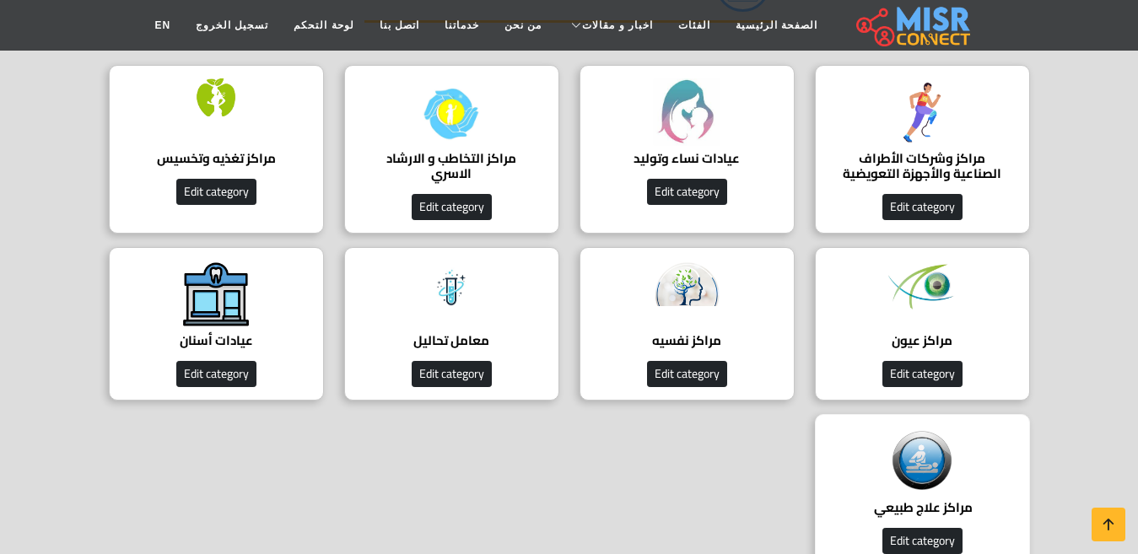
click at [904, 434] on img at bounding box center [921, 461] width 67 height 67
click at [910, 440] on img at bounding box center [921, 461] width 67 height 67
click at [931, 476] on img at bounding box center [921, 461] width 67 height 67
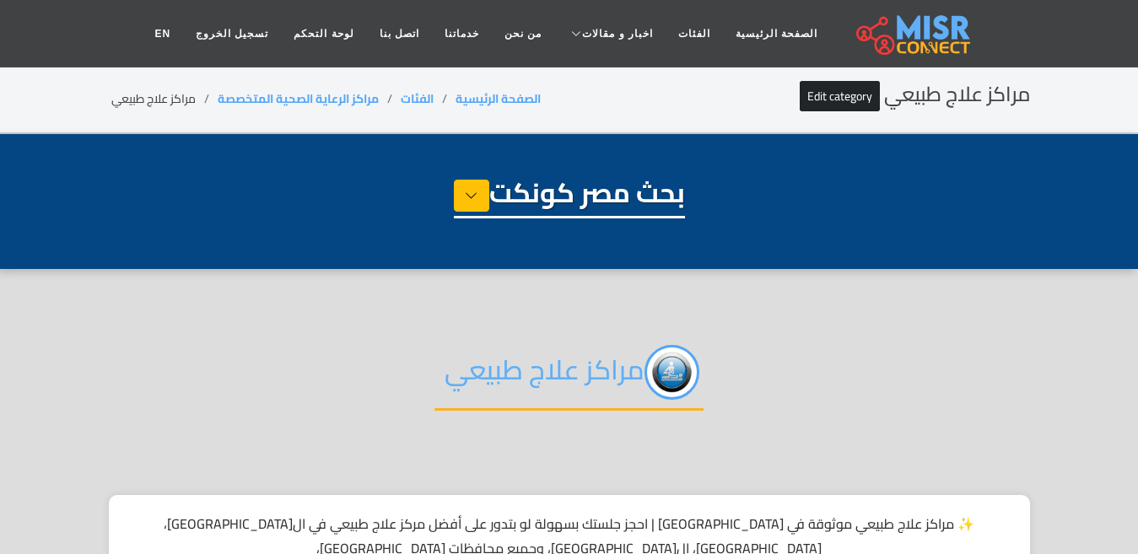
select select "**********"
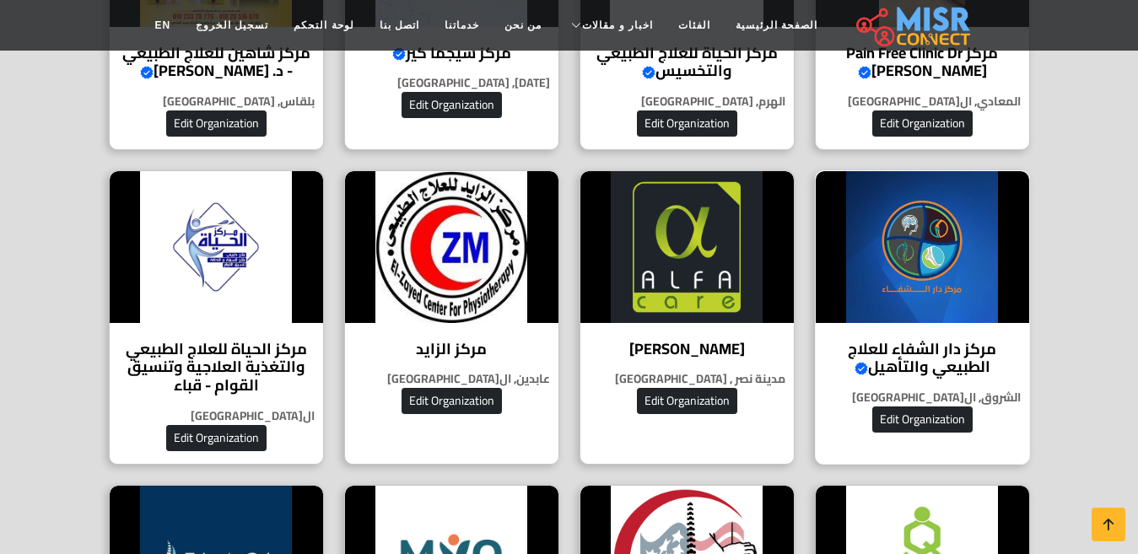
scroll to position [844, 0]
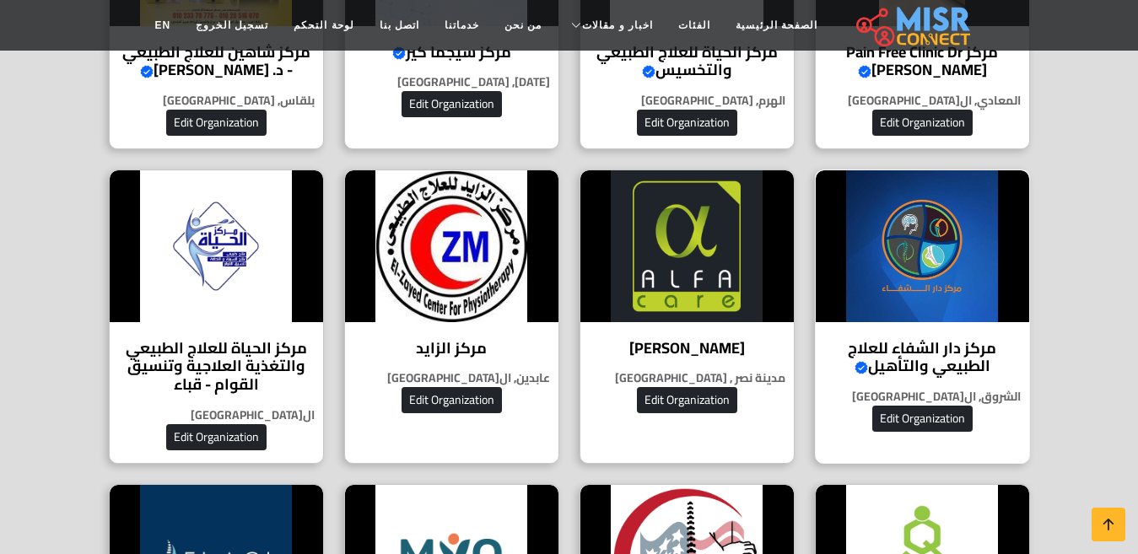
click at [878, 339] on h4 "مركز دار الشفاء للعلاج الطبيعي والتأهيل Verified account" at bounding box center [922, 357] width 188 height 36
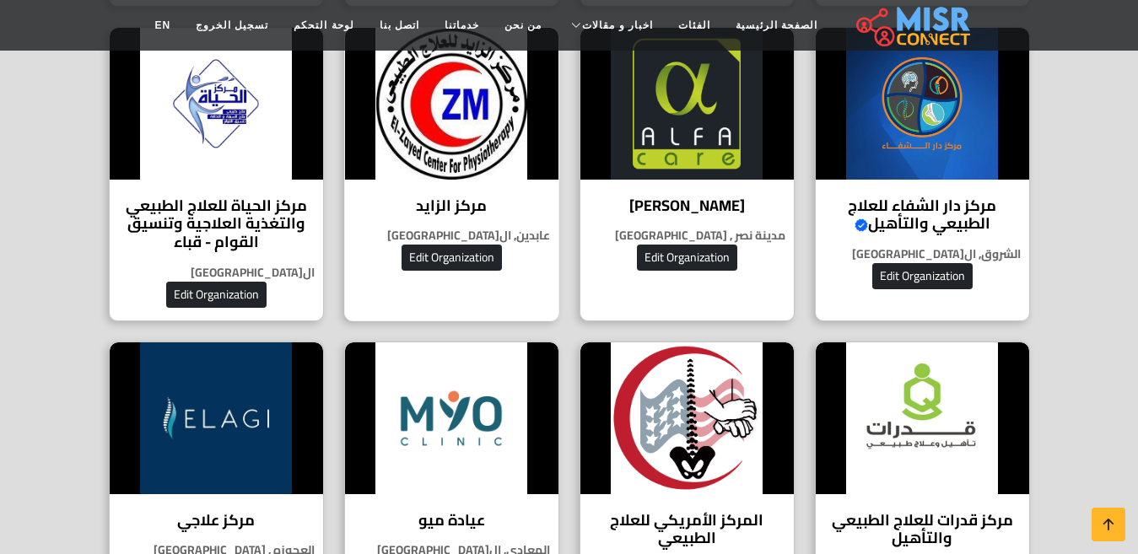
scroll to position [759, 0]
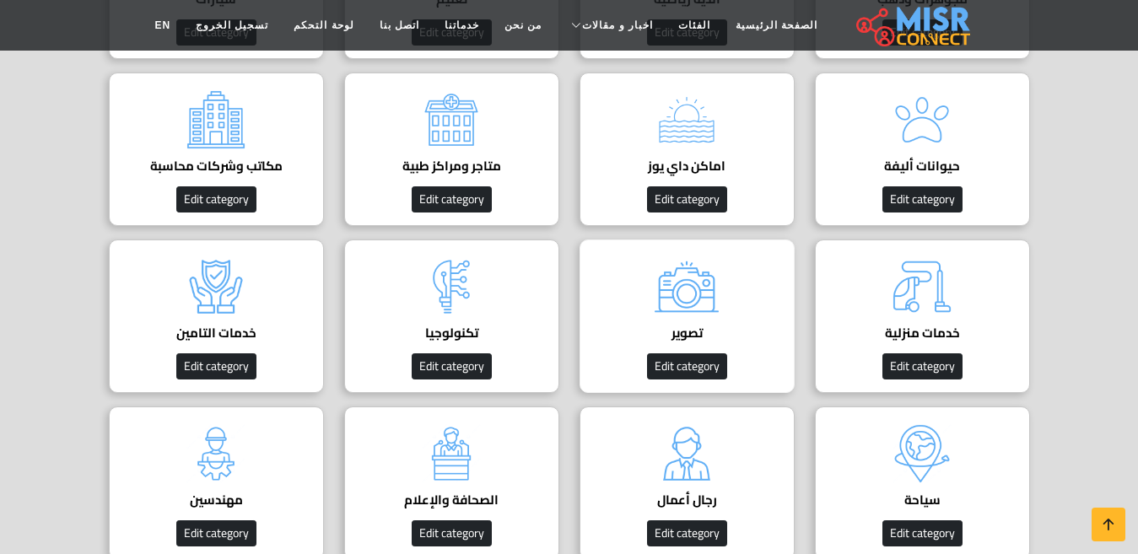
scroll to position [506, 0]
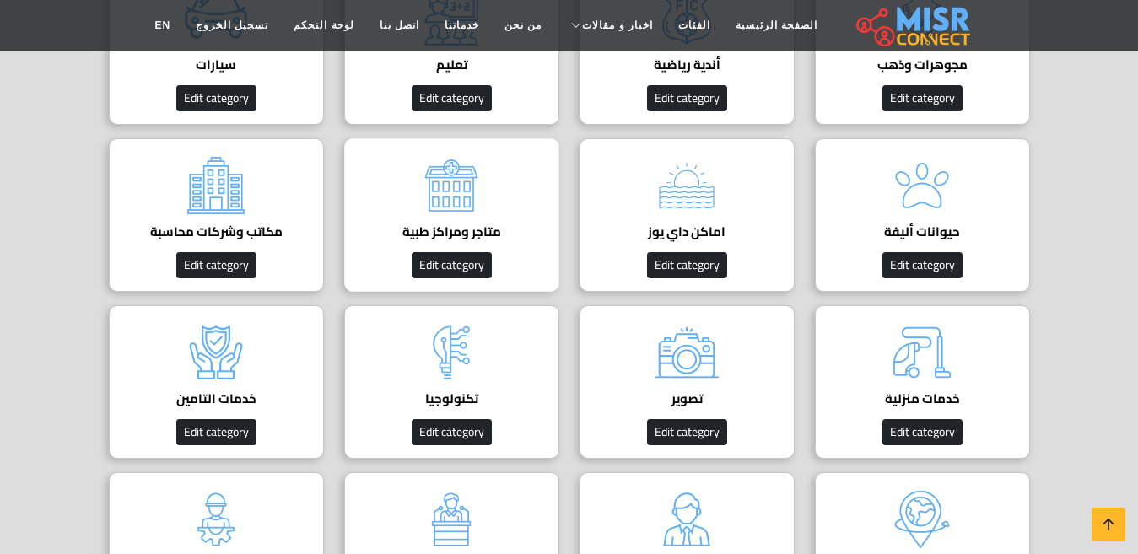
click at [425, 224] on h4 "متاجر ومراكز طبية" at bounding box center [451, 231] width 163 height 15
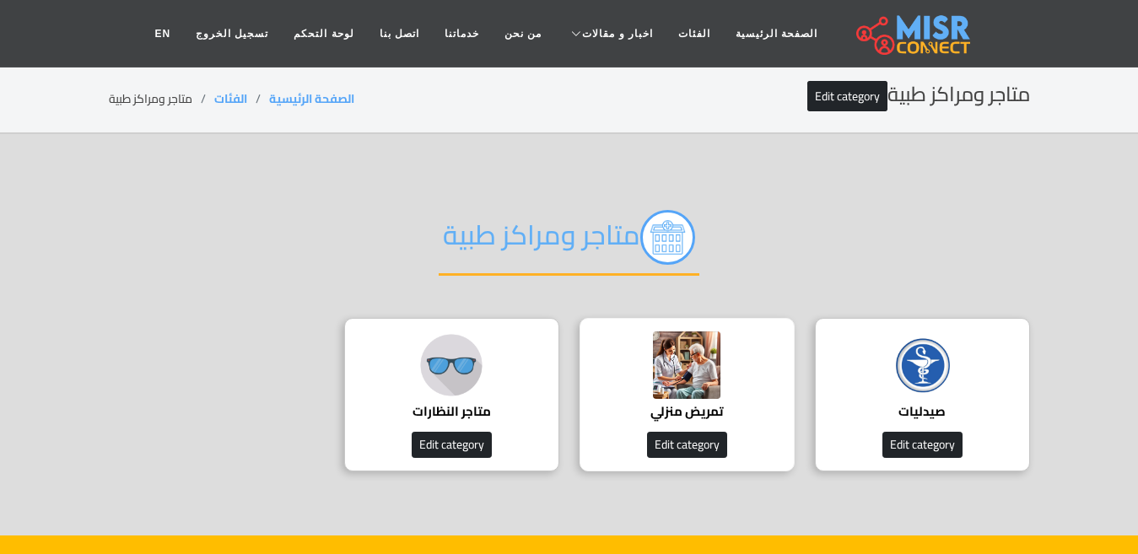
click at [662, 378] on img at bounding box center [686, 365] width 67 height 67
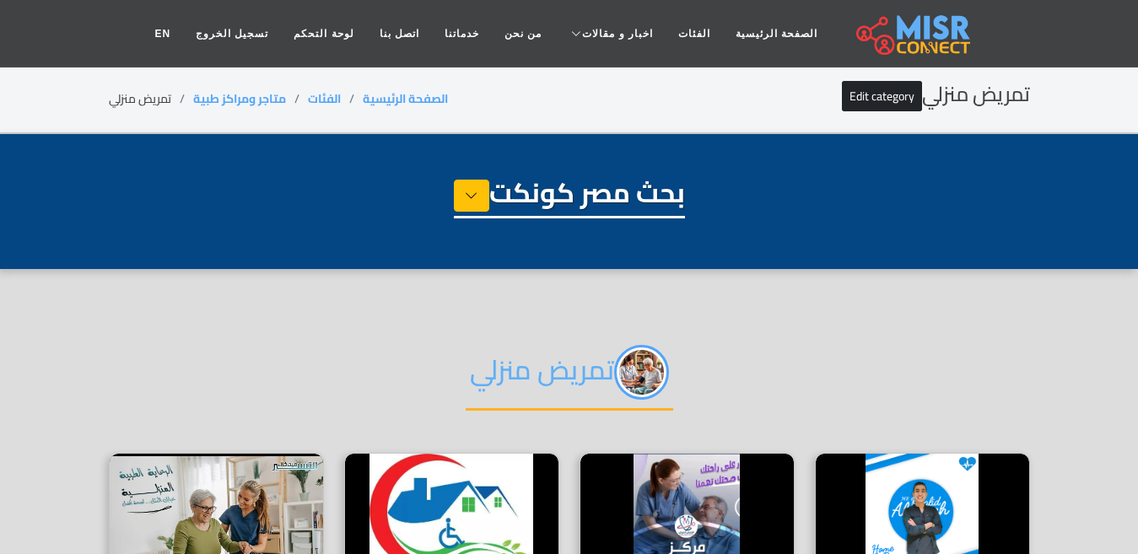
select select "*******"
select select "**********"
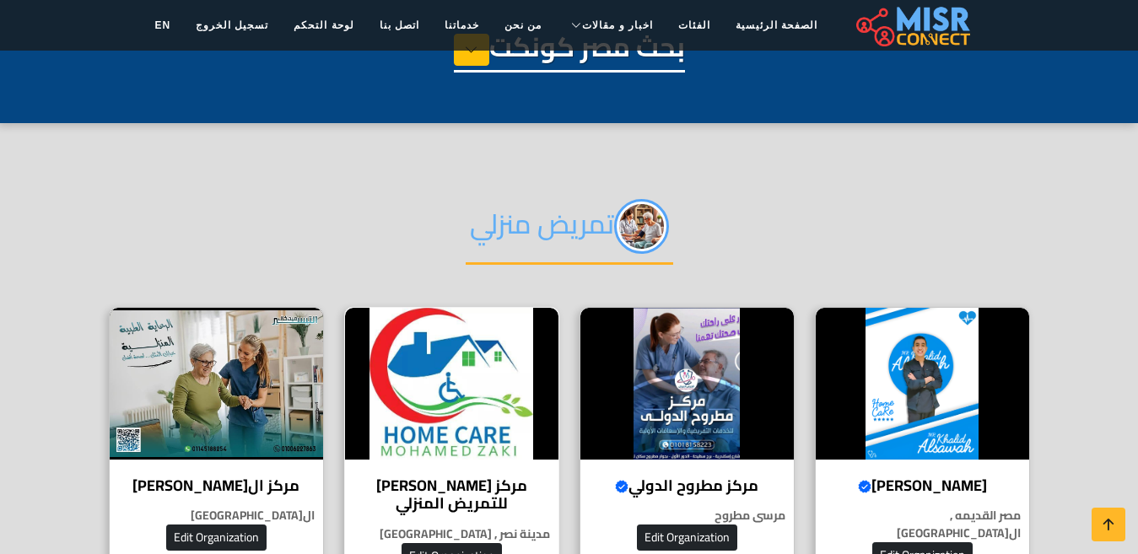
scroll to position [253, 0]
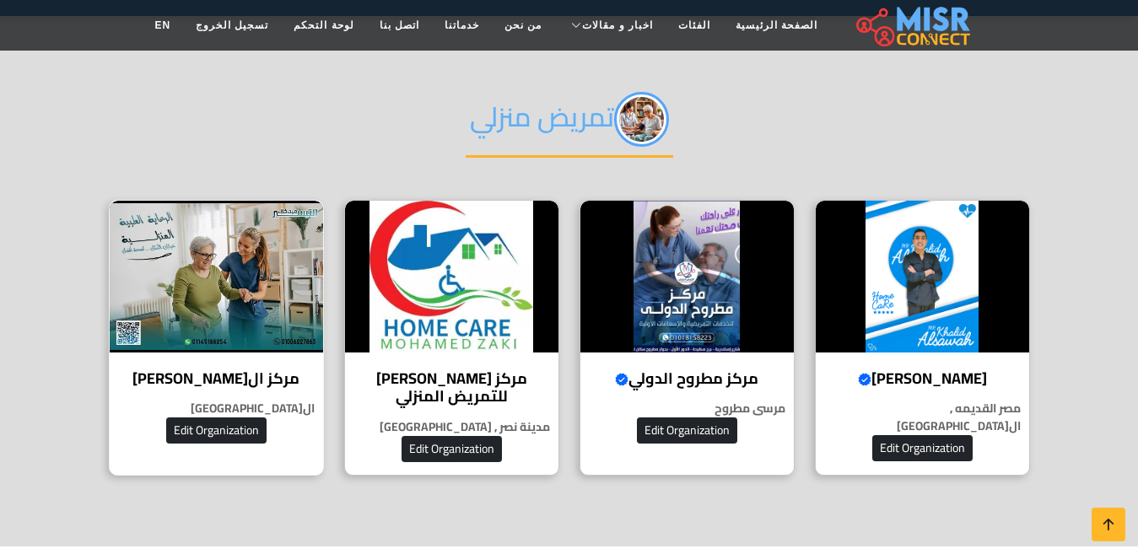
click at [222, 377] on h4 "مركز ال[PERSON_NAME]" at bounding box center [216, 379] width 188 height 19
